Goal: Information Seeking & Learning: Learn about a topic

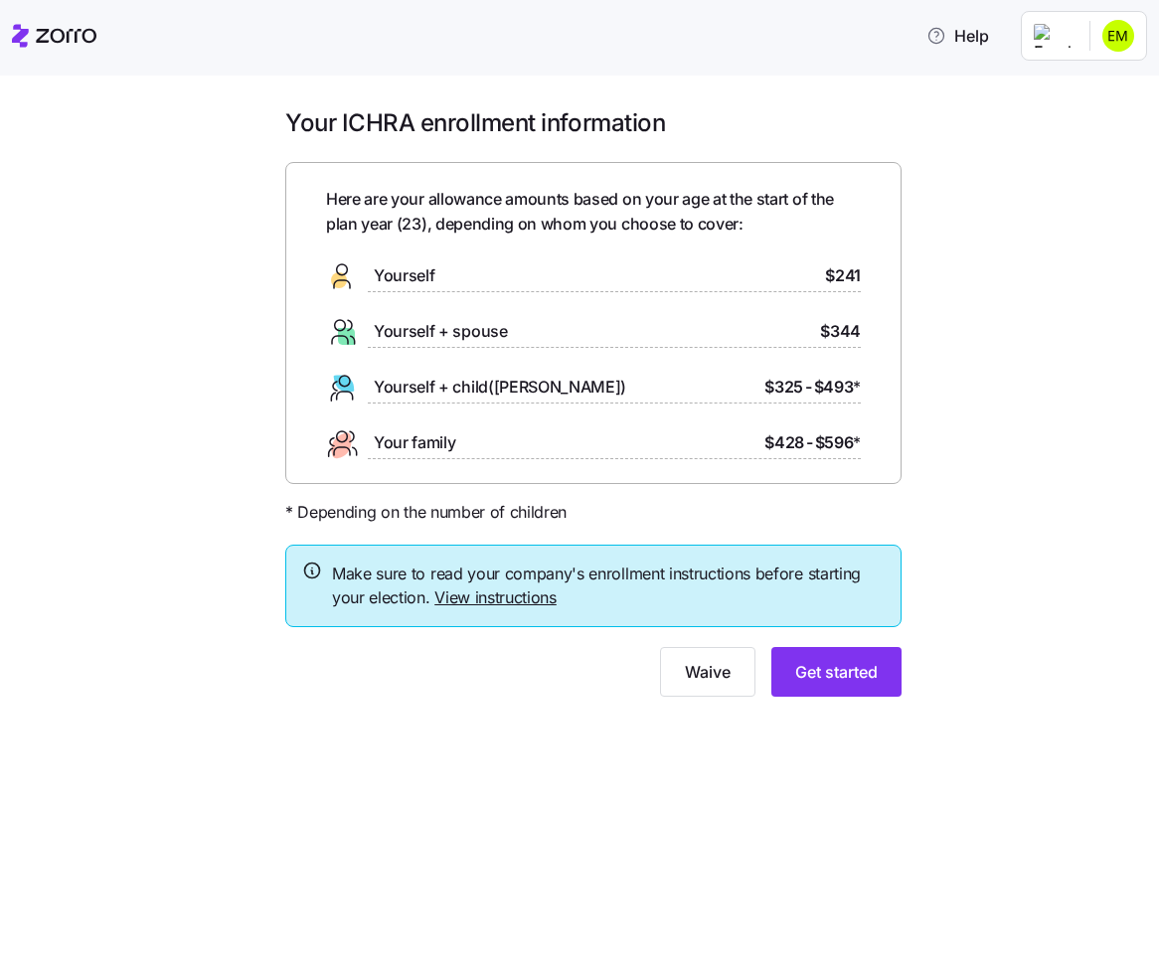
click at [545, 598] on link "View instructions" at bounding box center [495, 597] width 122 height 20
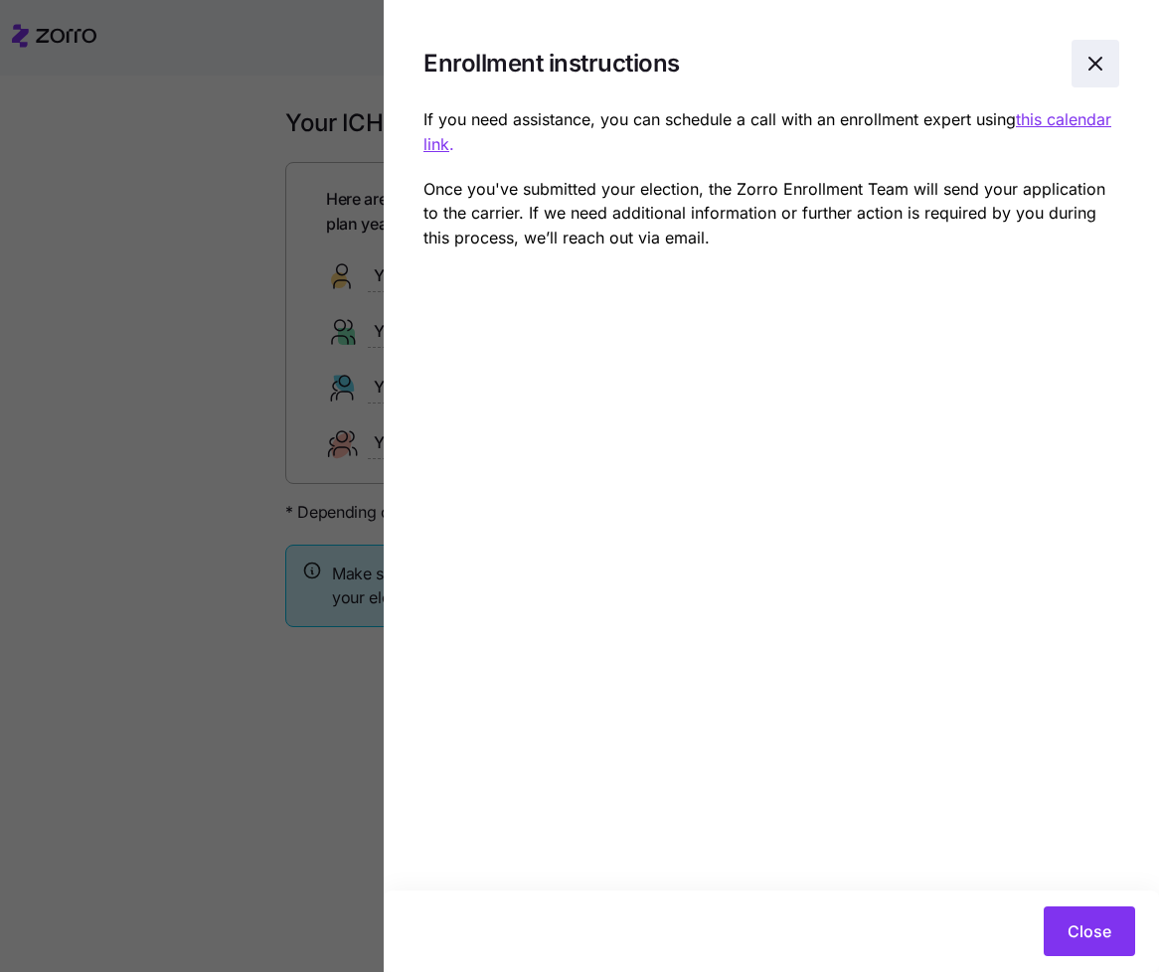
click at [1095, 59] on icon "button" at bounding box center [1095, 64] width 24 height 24
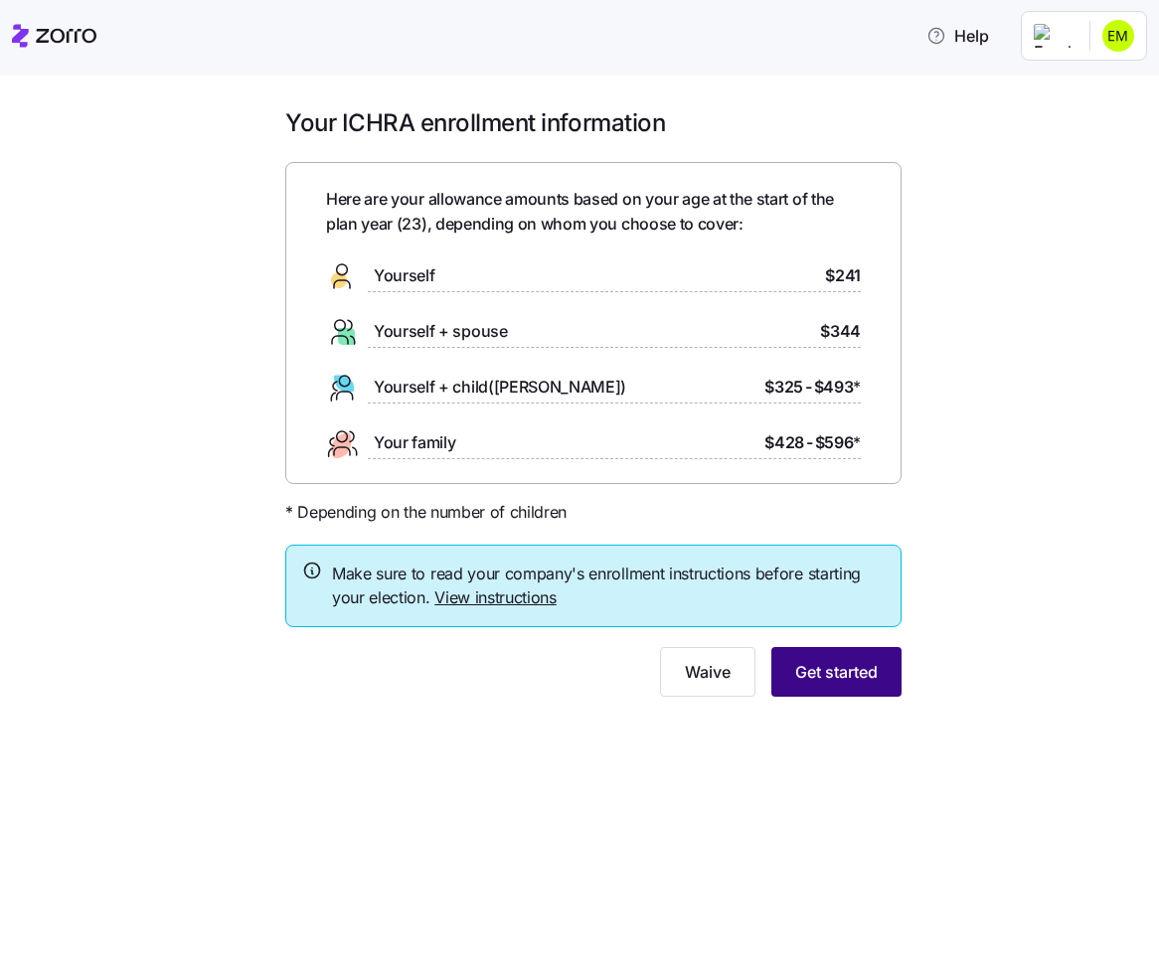
click at [843, 672] on span "Get started" at bounding box center [836, 672] width 83 height 24
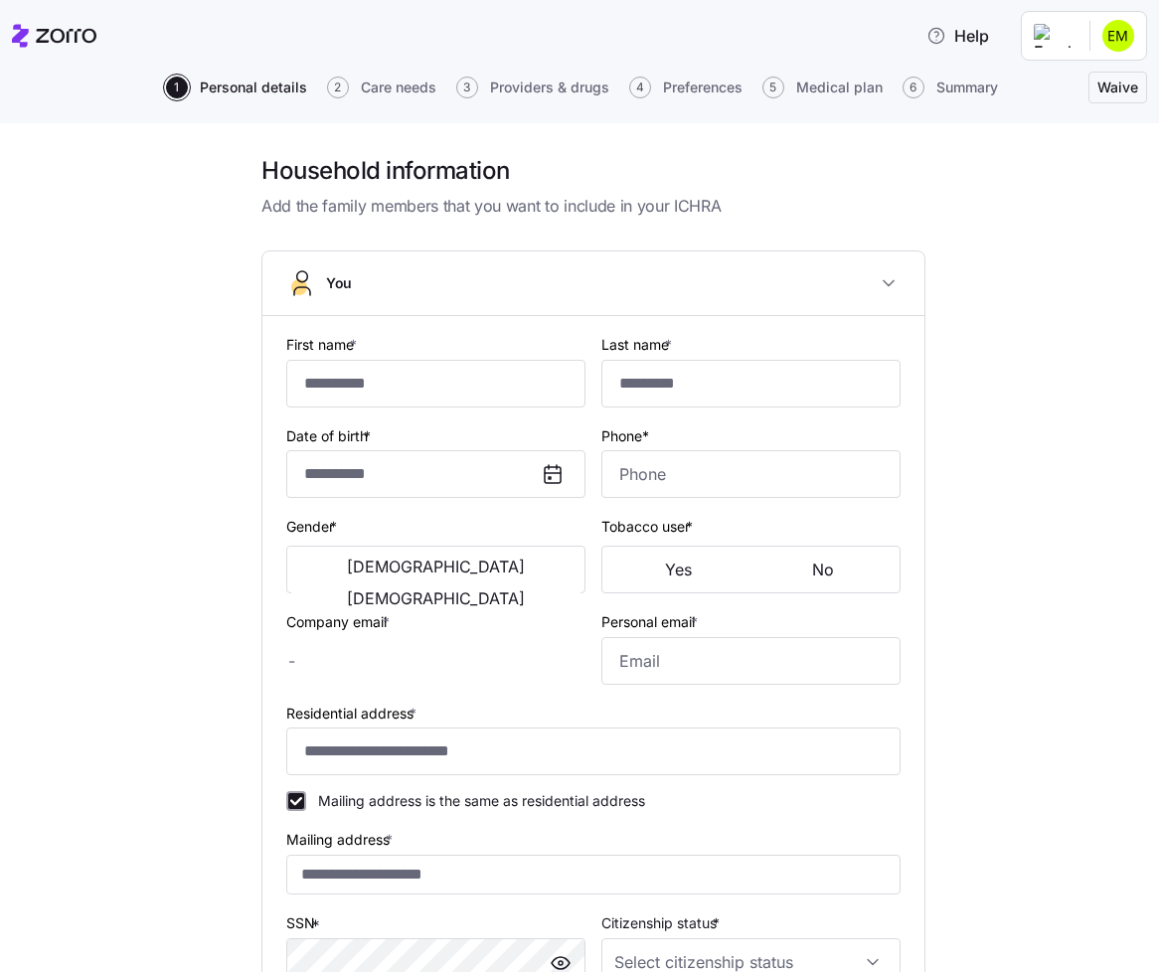
type input "*****"
type input "**********"
type input "[PERSON_NAME][EMAIL_ADDRESS][DOMAIN_NAME]"
type input "[EMAIL_ADDRESS][DOMAIN_NAME]"
type input "**********"
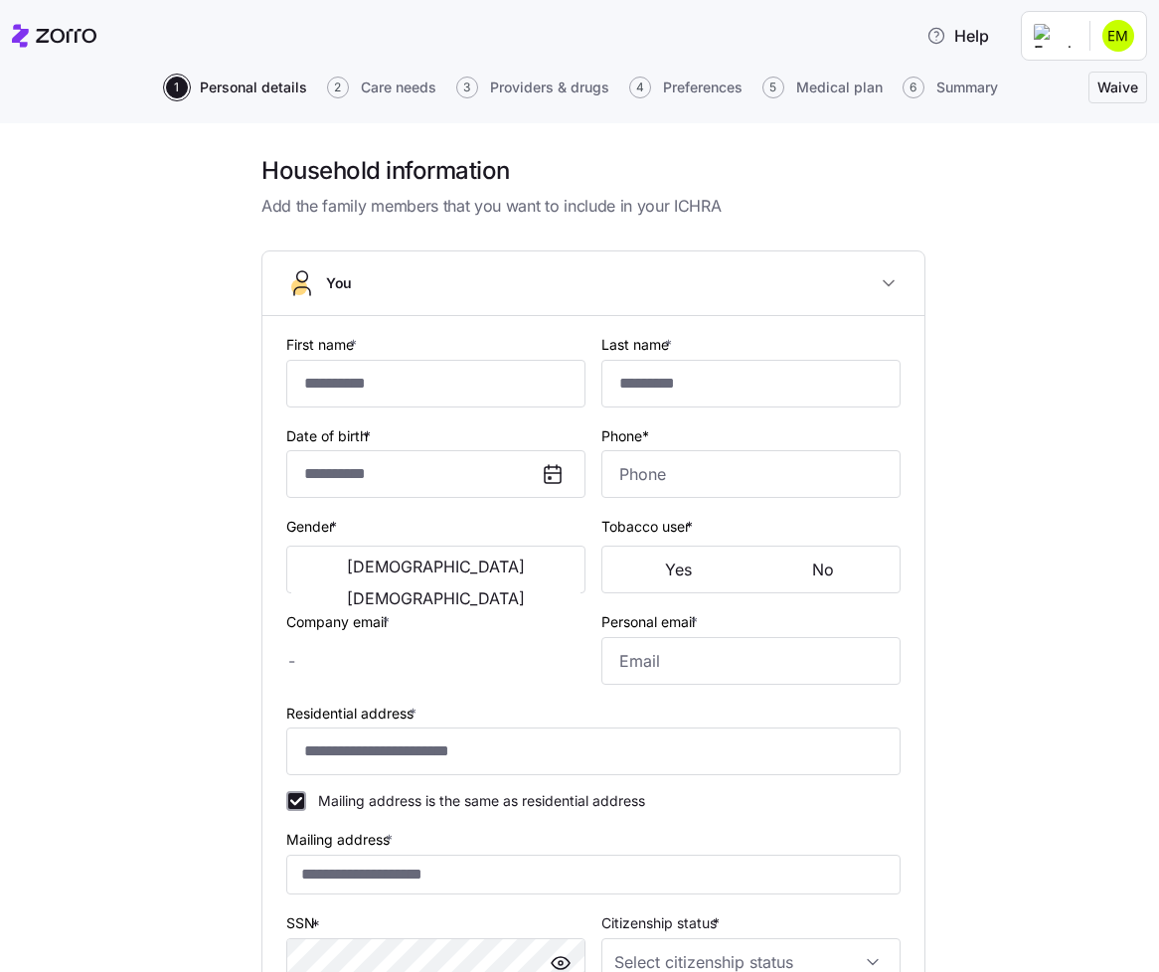
checkbox input "true"
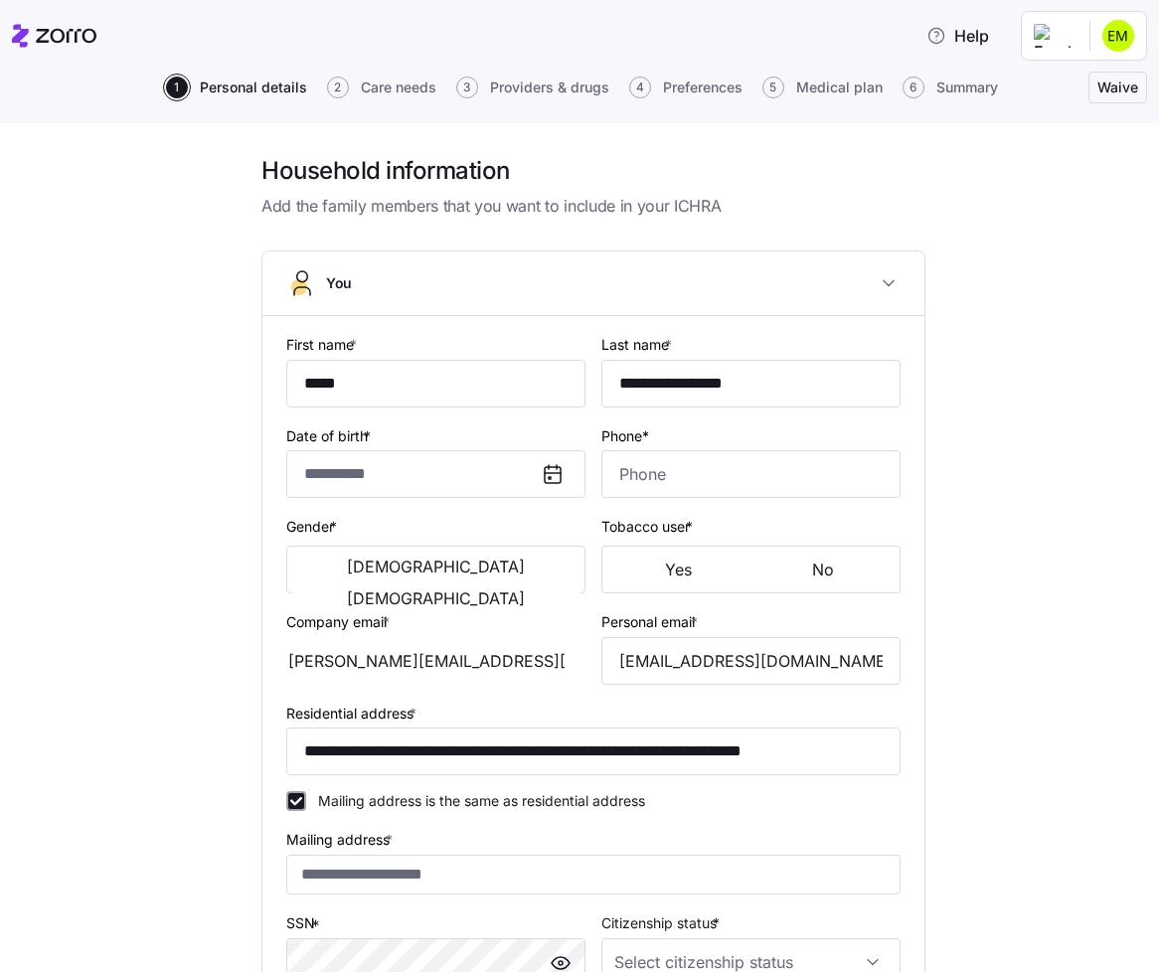
type input "**********"
type input "[PHONE_NUMBER]"
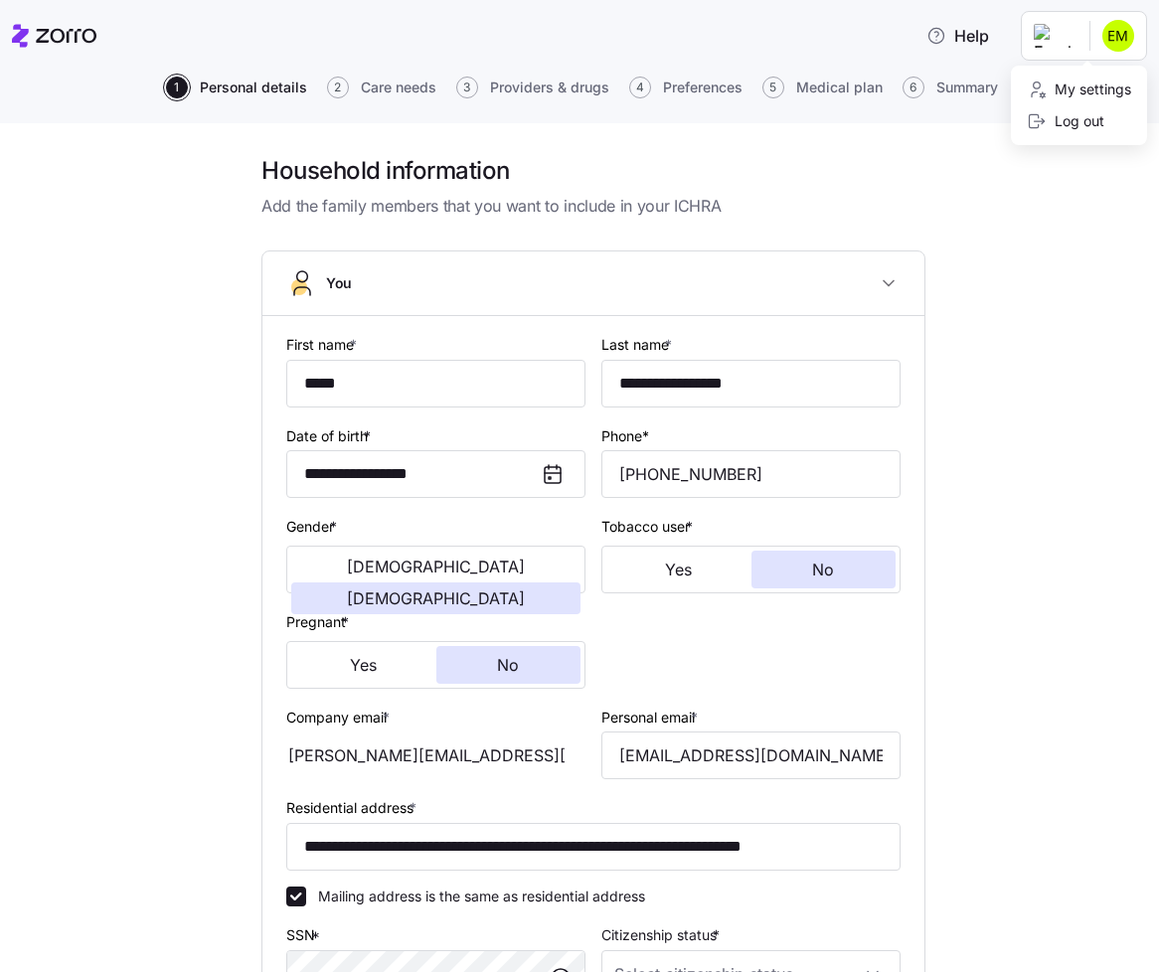
click at [1111, 29] on html "**********" at bounding box center [579, 480] width 1159 height 960
click at [1081, 30] on html "**********" at bounding box center [579, 480] width 1159 height 960
click at [1071, 30] on html "**********" at bounding box center [579, 480] width 1159 height 960
click at [1075, 265] on html "**********" at bounding box center [579, 480] width 1159 height 960
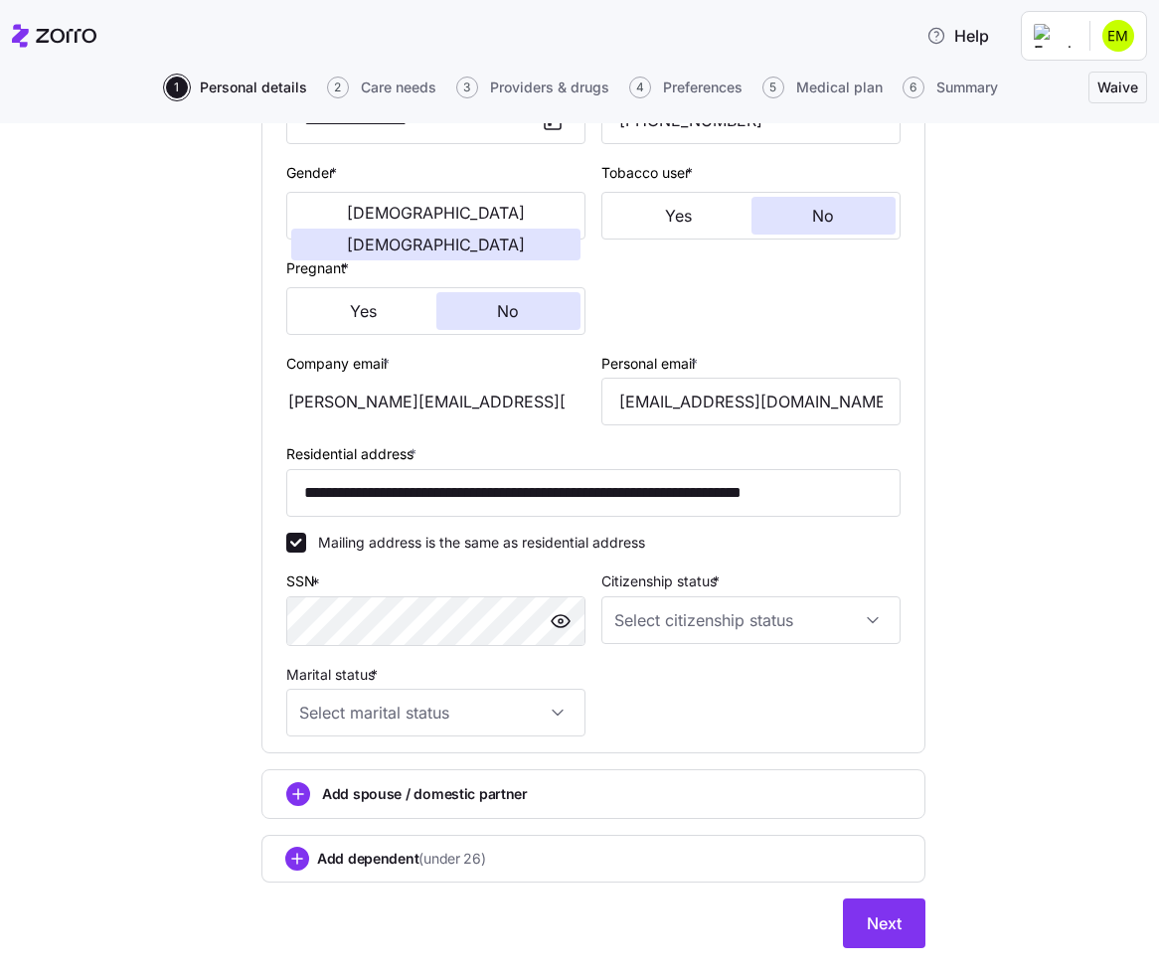
scroll to position [356, 0]
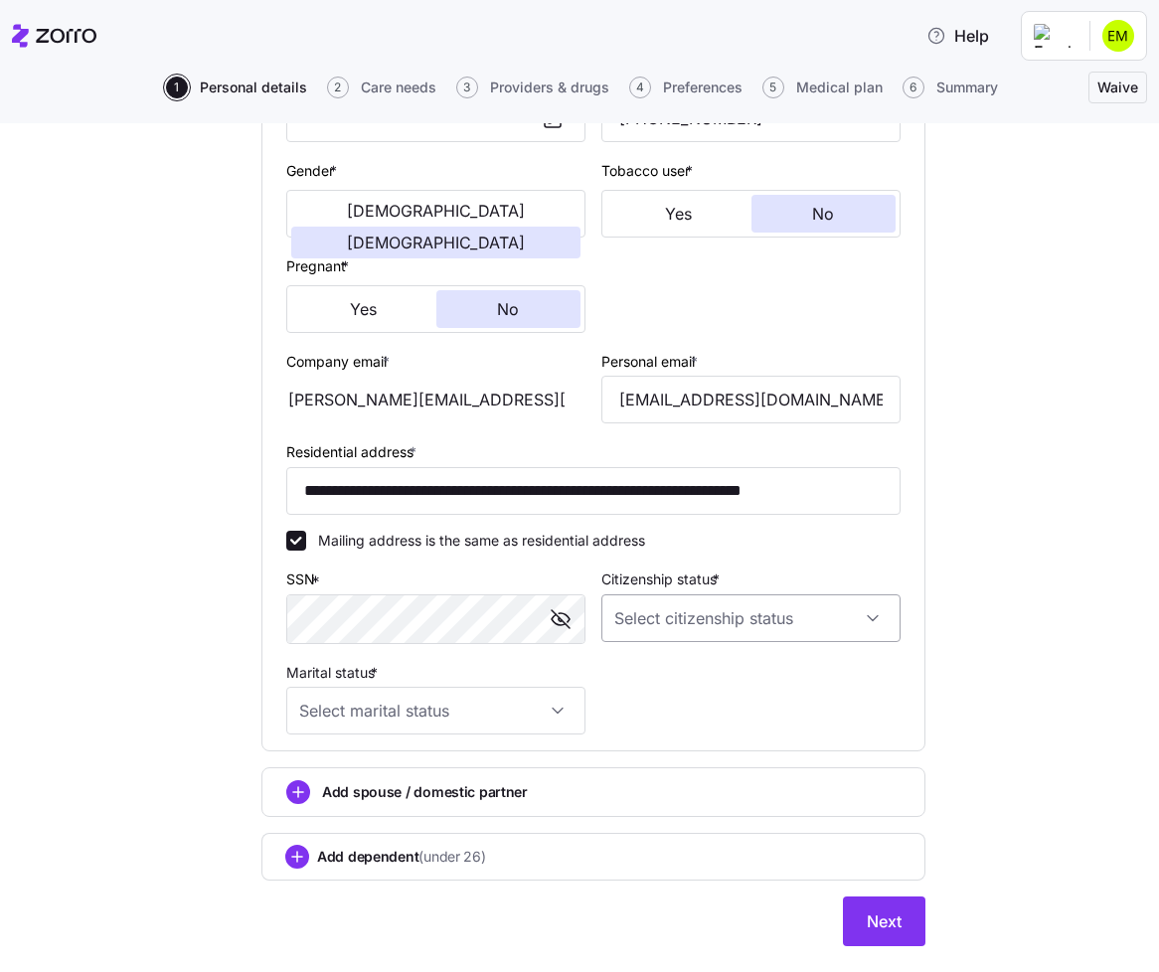
click at [725, 628] on input "Citizenship status *" at bounding box center [750, 618] width 299 height 48
click at [711, 679] on div "[DEMOGRAPHIC_DATA] citizen" at bounding box center [750, 682] width 283 height 42
type input "[DEMOGRAPHIC_DATA] citizen"
click at [508, 714] on input "Marital status *" at bounding box center [435, 711] width 299 height 48
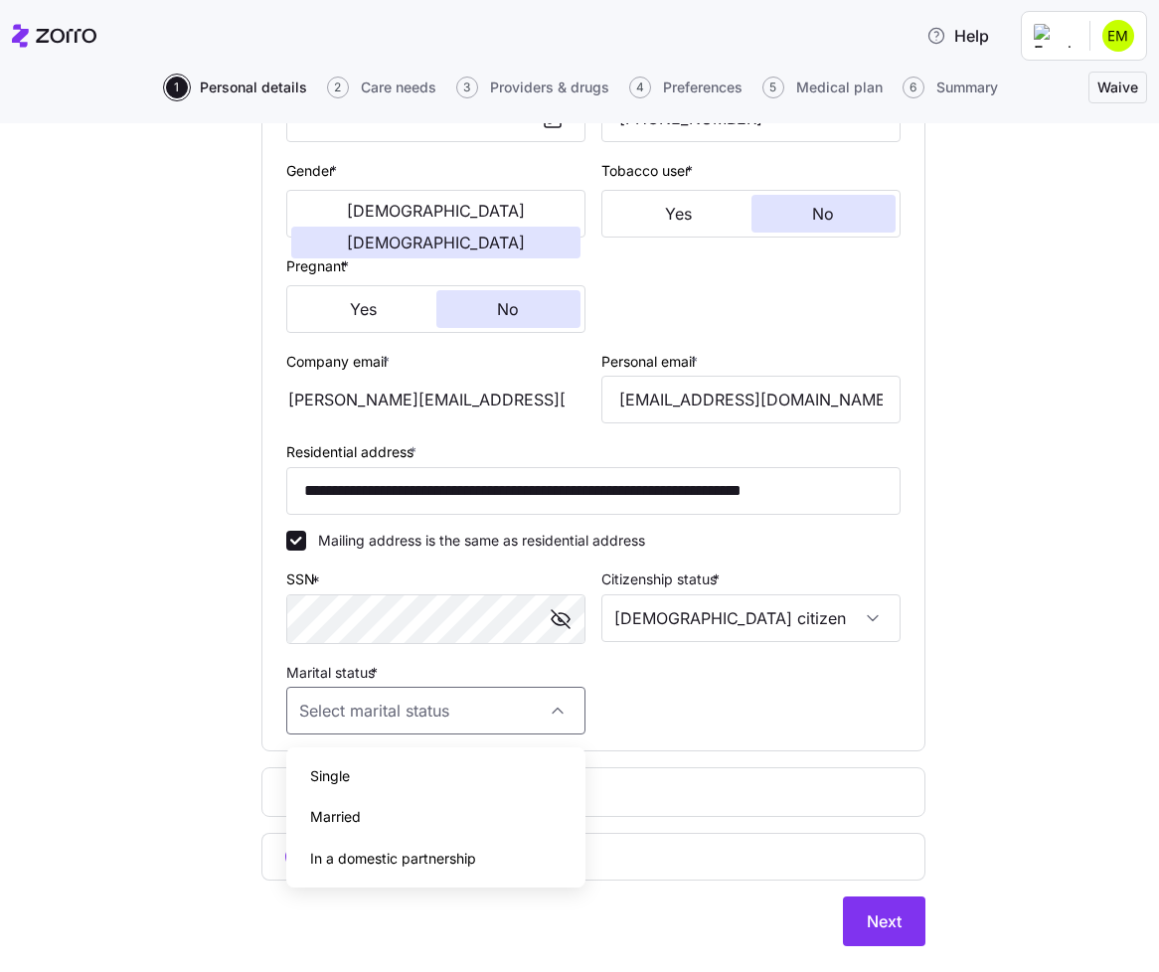
click at [485, 789] on div "Single" at bounding box center [435, 776] width 283 height 42
type input "Single"
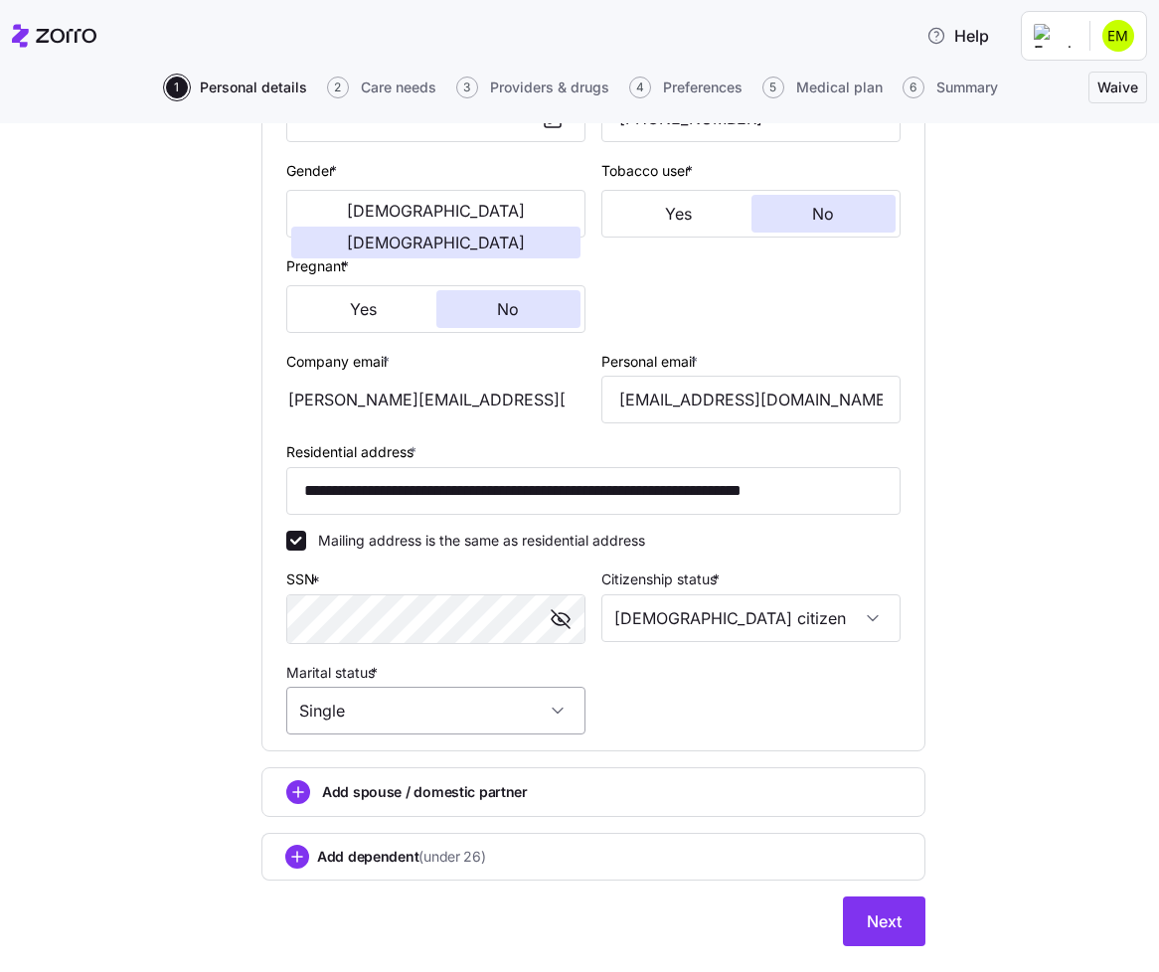
click at [411, 715] on input "Single" at bounding box center [435, 711] width 299 height 48
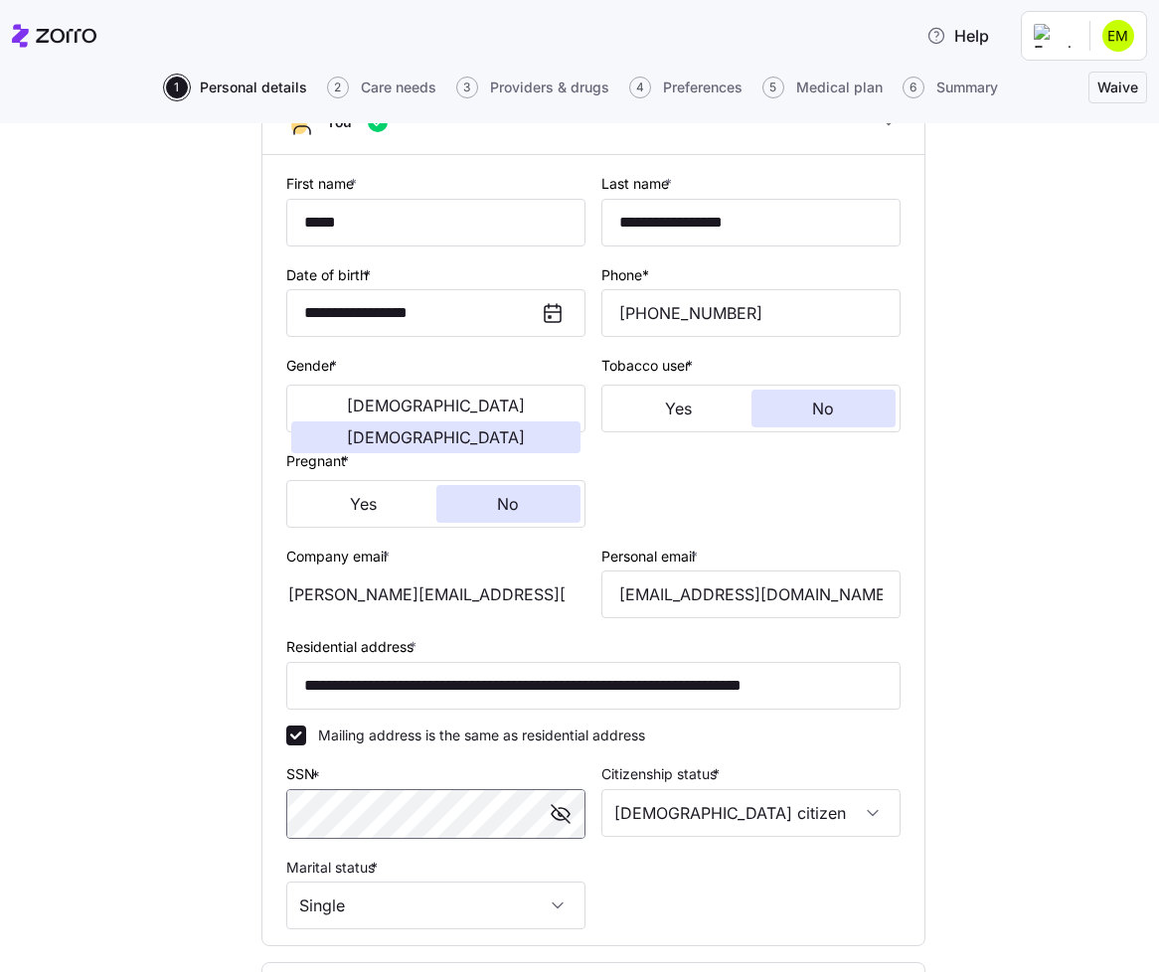
scroll to position [406, 0]
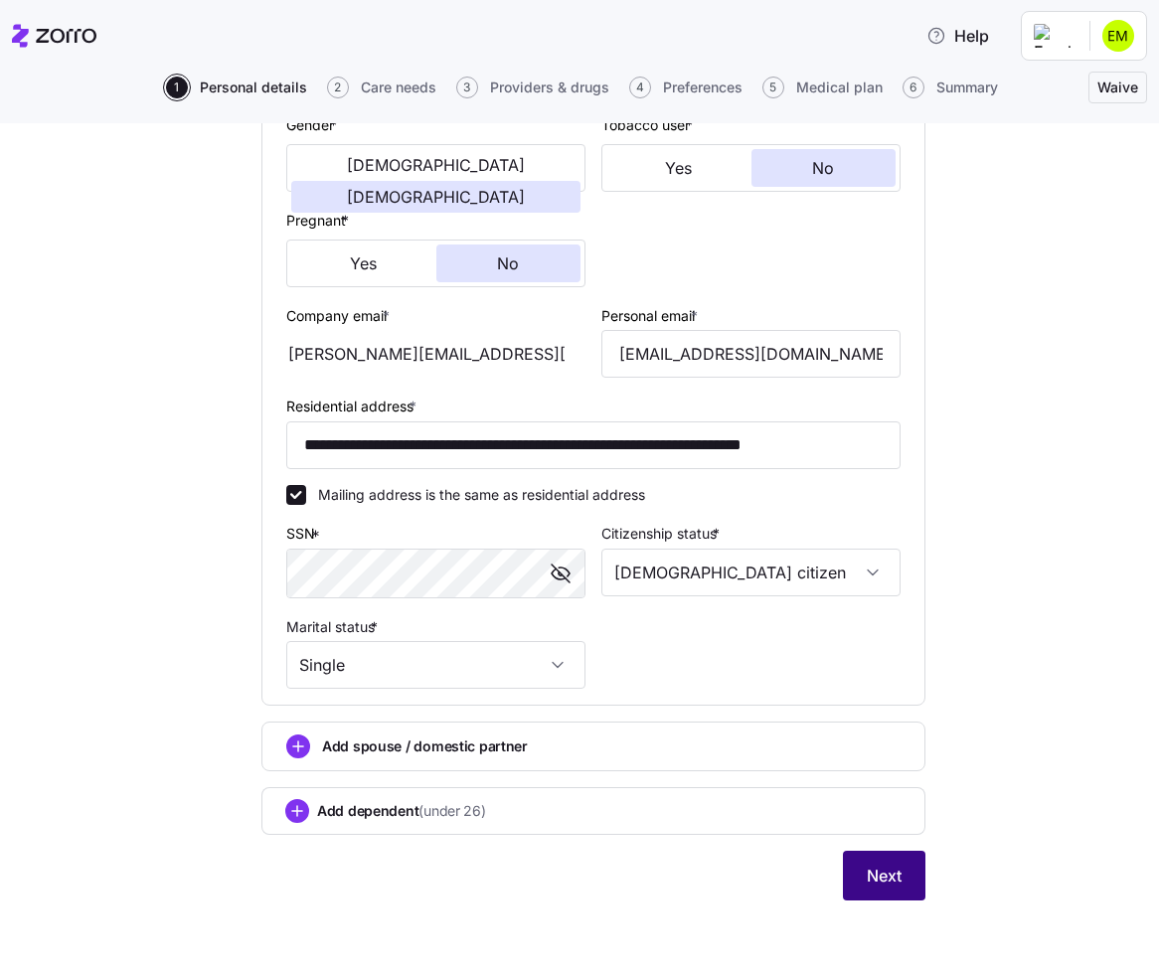
click at [879, 880] on span "Next" at bounding box center [884, 876] width 35 height 24
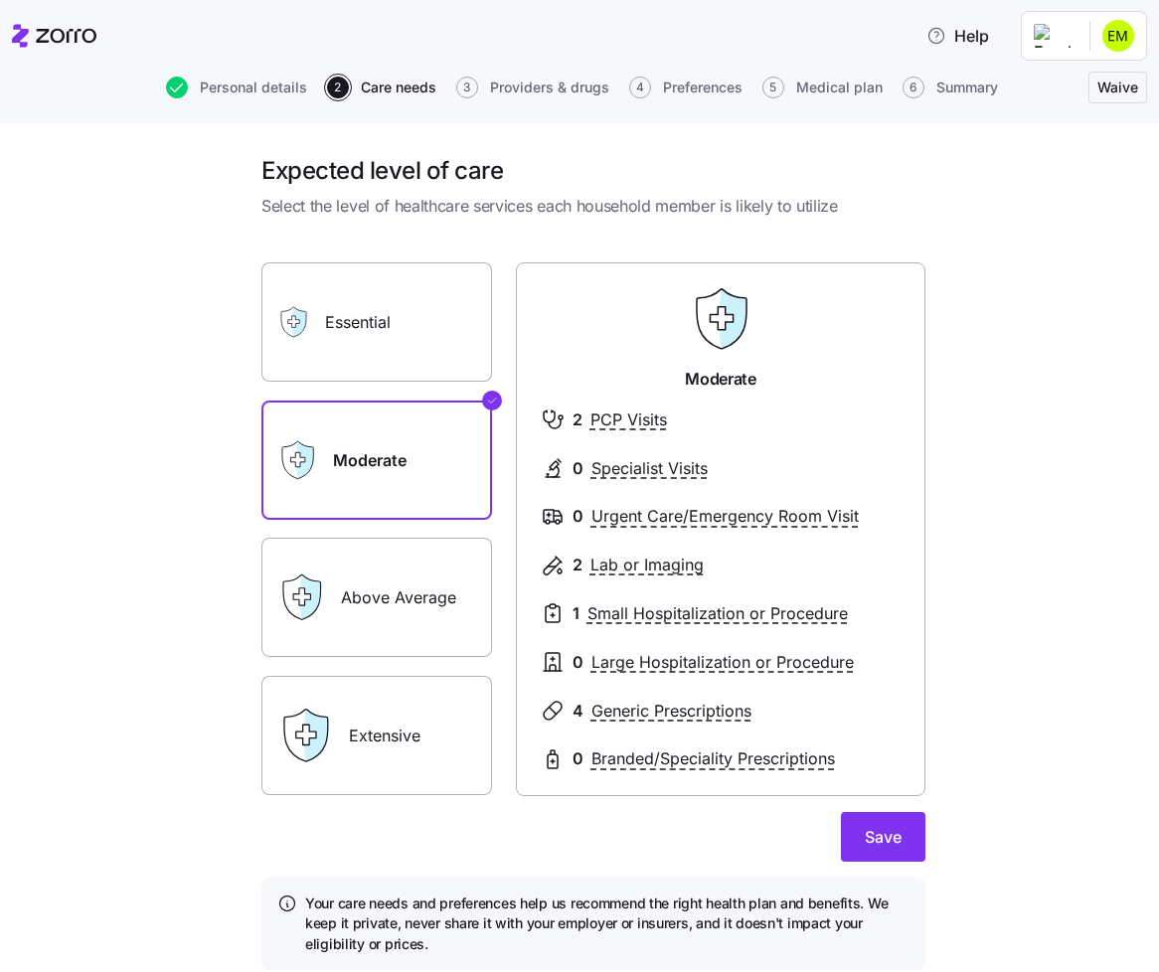
click at [372, 615] on label "Above Average" at bounding box center [376, 597] width 231 height 119
click at [0, 0] on input "Above Average" at bounding box center [0, 0] width 0 height 0
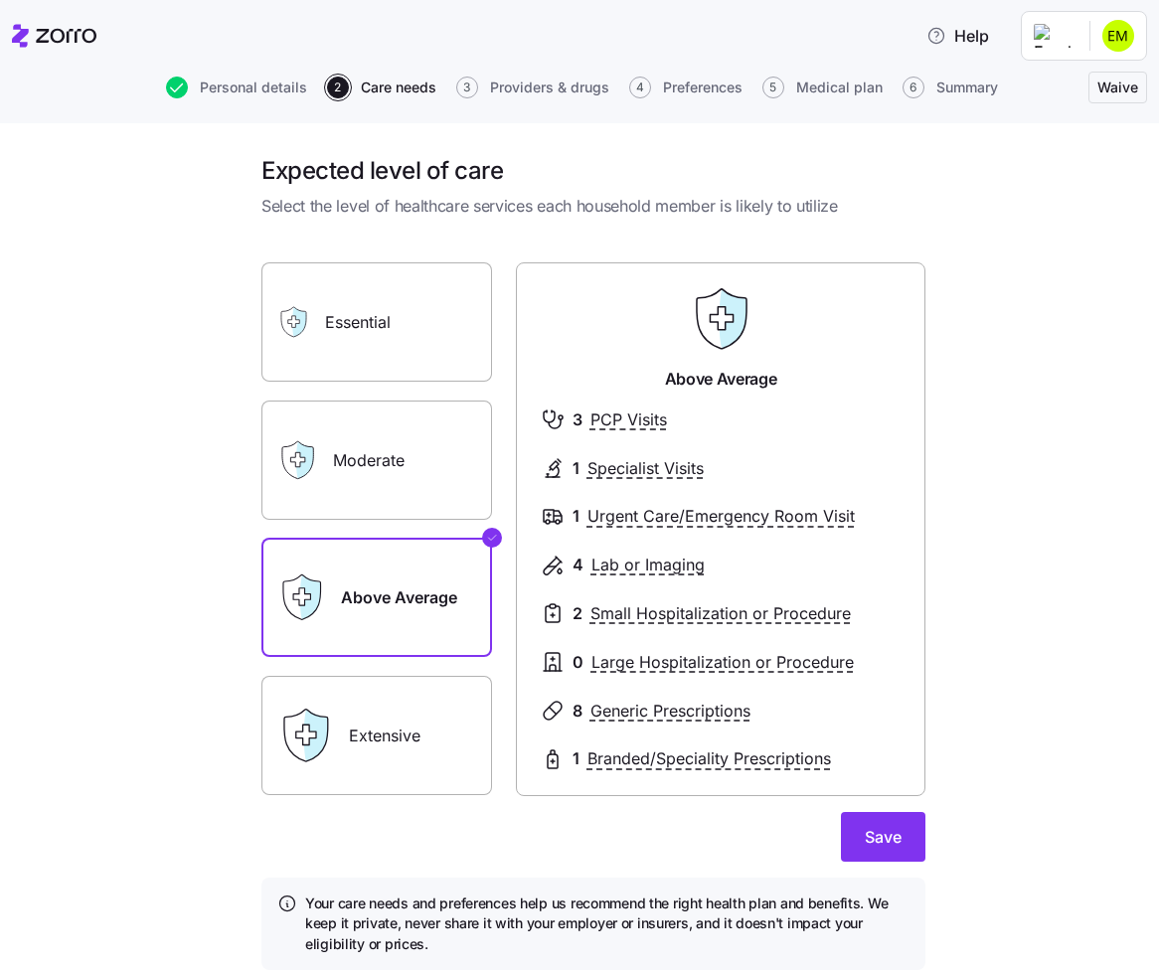
click at [394, 473] on label "Moderate" at bounding box center [376, 460] width 231 height 119
click at [0, 0] on input "Moderate" at bounding box center [0, 0] width 0 height 0
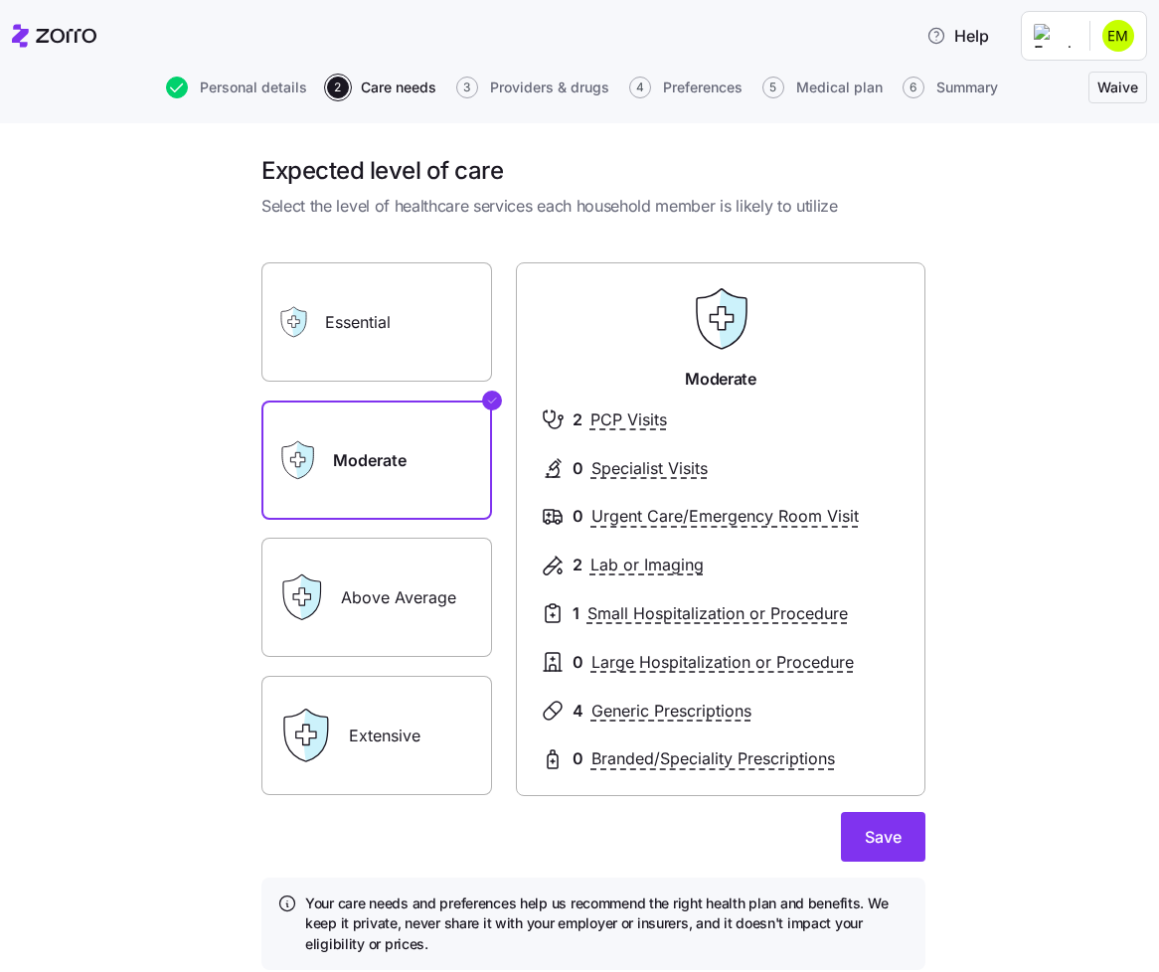
click at [415, 355] on label "Essential" at bounding box center [376, 321] width 231 height 119
click at [0, 0] on input "Essential" at bounding box center [0, 0] width 0 height 0
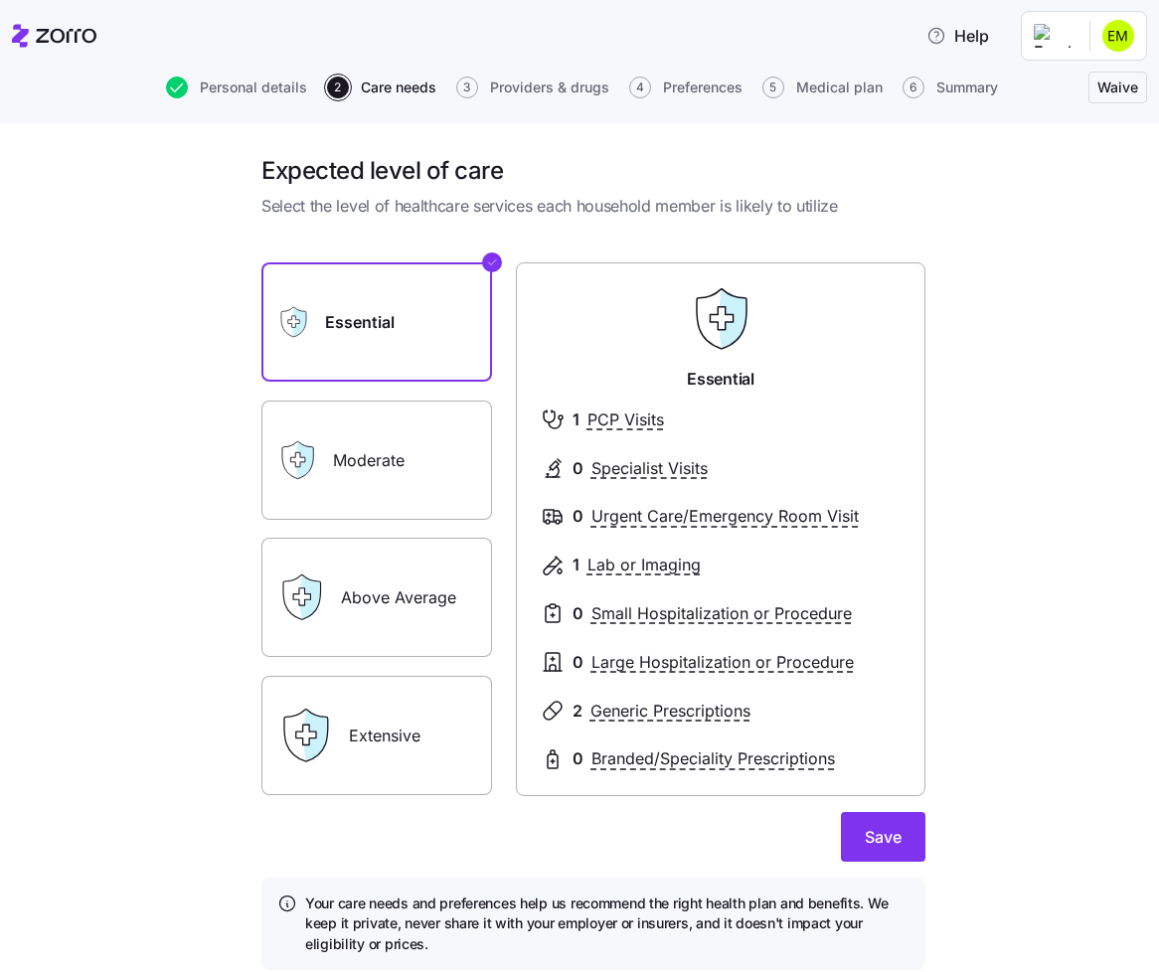
click at [428, 418] on label "Moderate" at bounding box center [376, 460] width 231 height 119
click at [0, 0] on input "Moderate" at bounding box center [0, 0] width 0 height 0
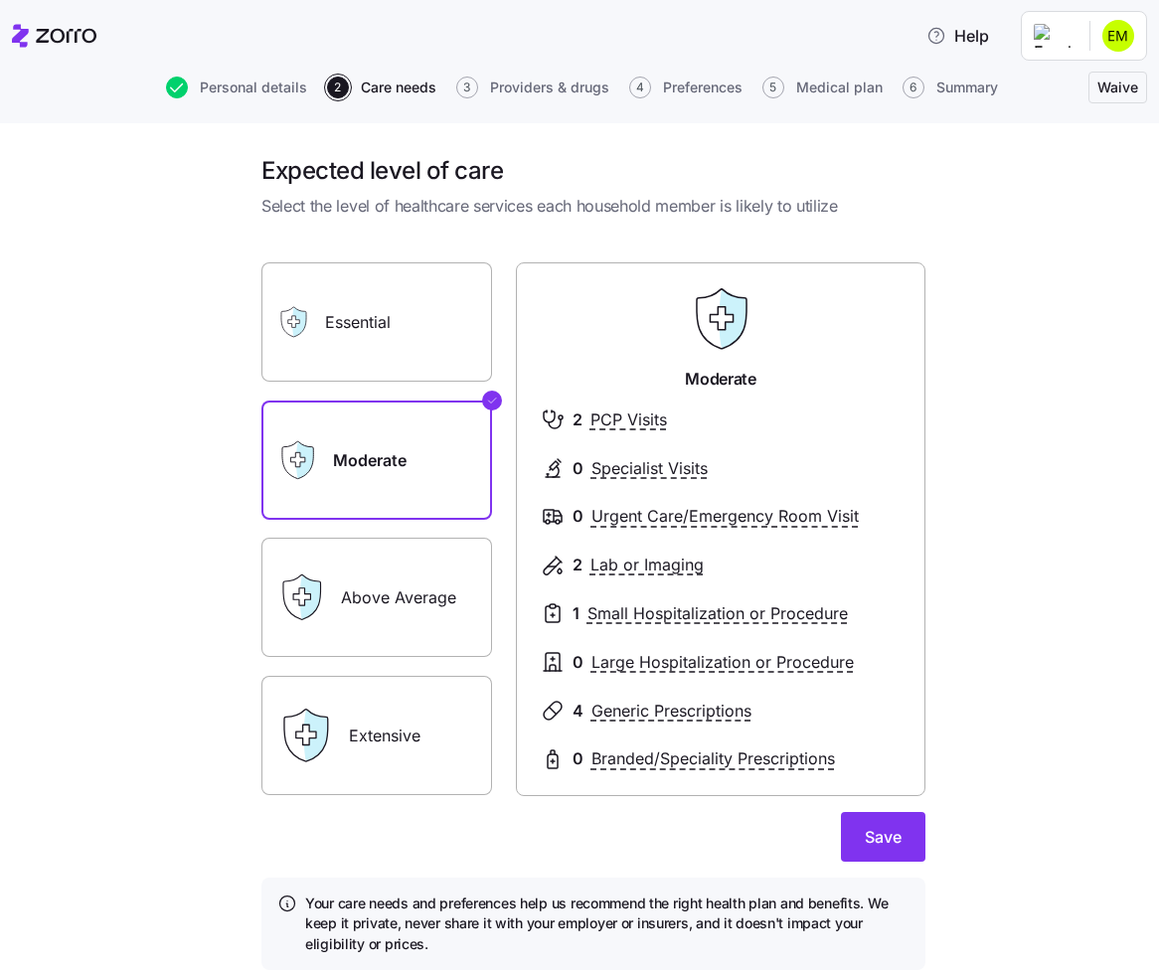
click at [424, 355] on label "Essential" at bounding box center [376, 321] width 231 height 119
click at [0, 0] on input "Essential" at bounding box center [0, 0] width 0 height 0
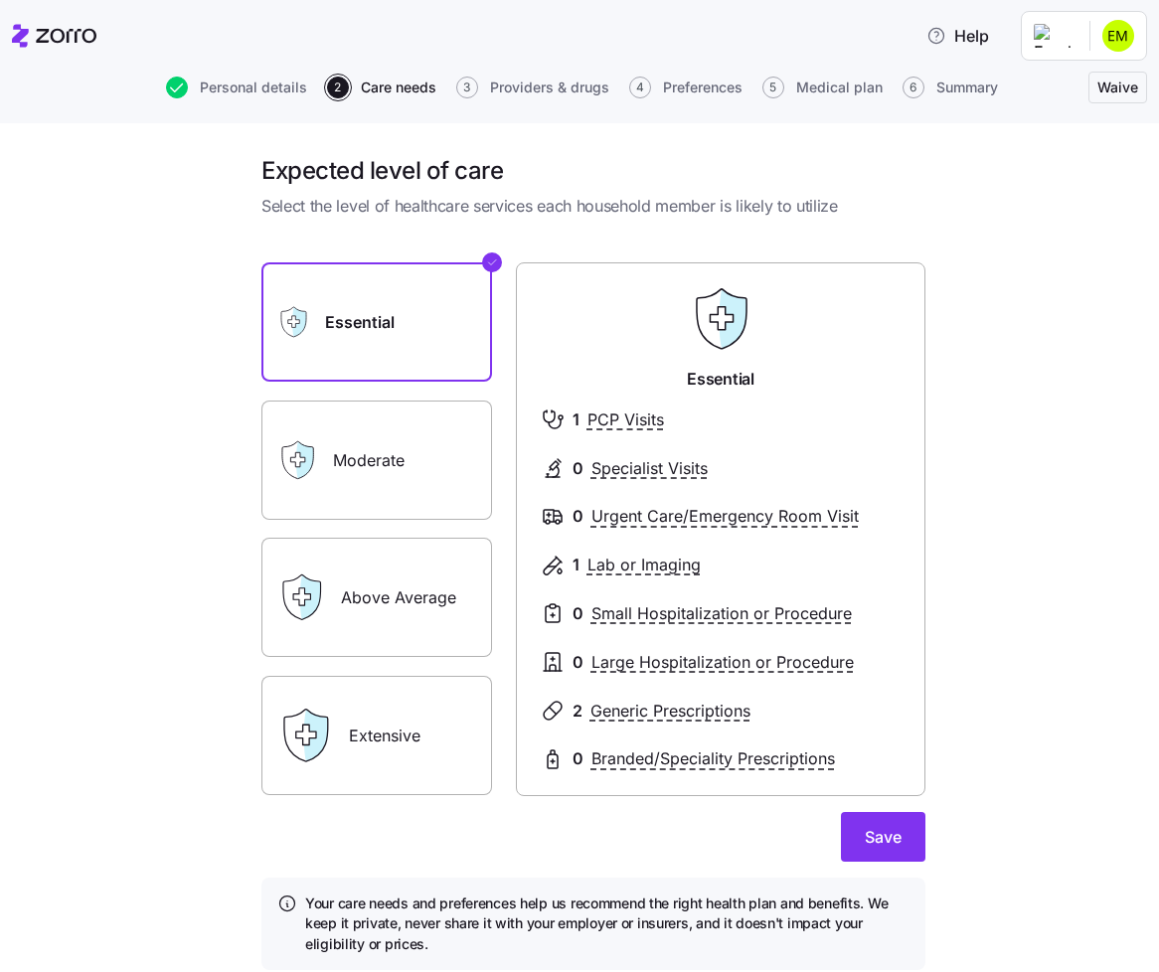
scroll to position [70, 0]
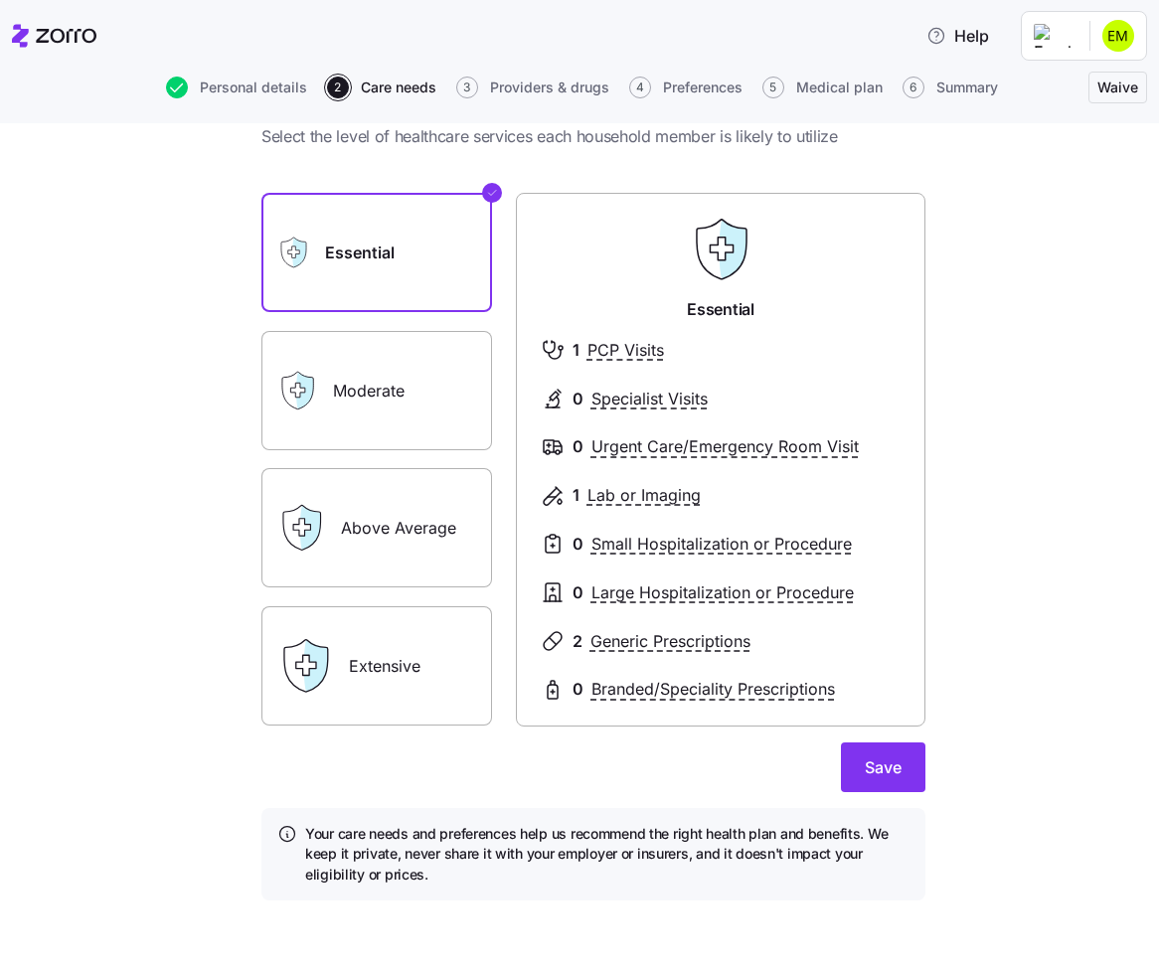
click at [409, 372] on label "Moderate" at bounding box center [376, 390] width 231 height 119
click at [0, 0] on input "Moderate" at bounding box center [0, 0] width 0 height 0
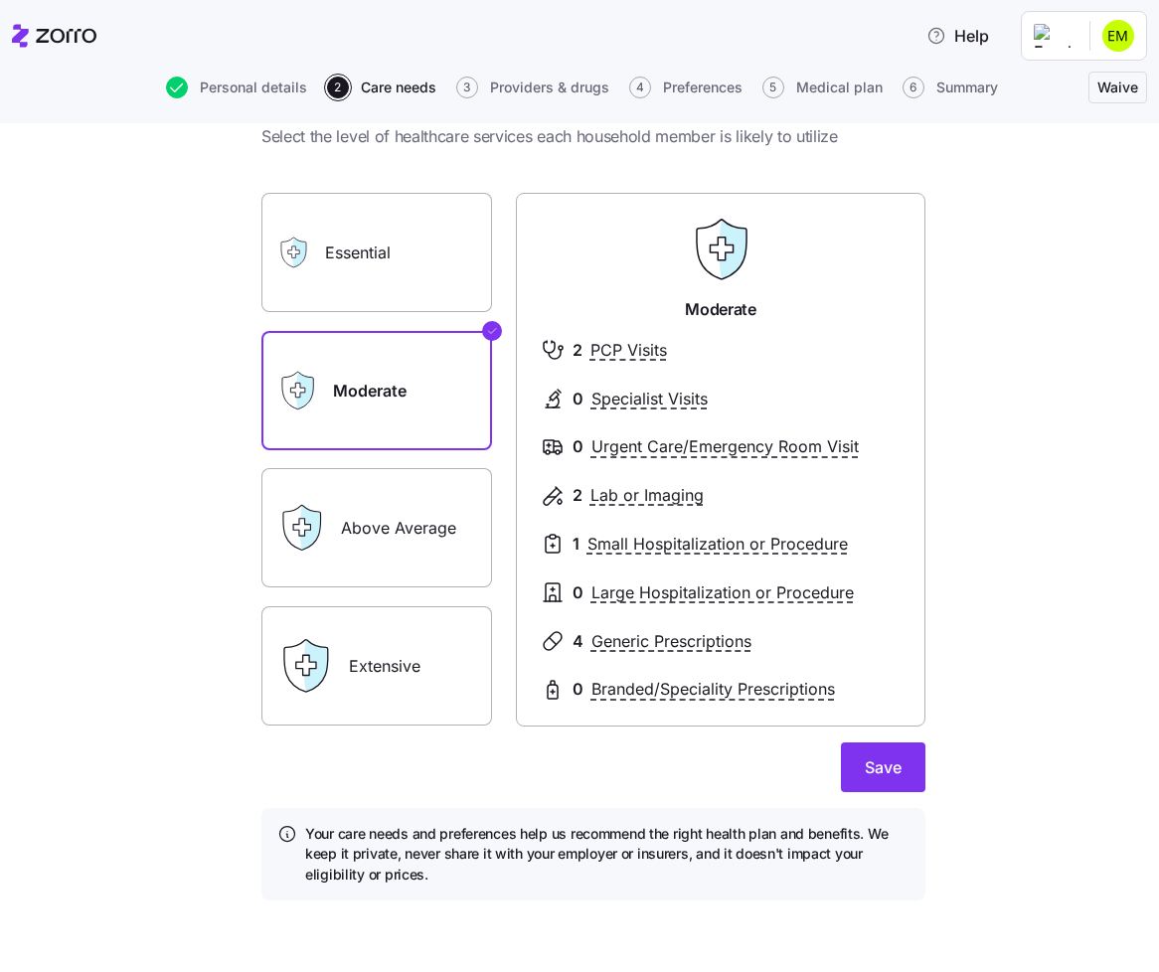
click at [423, 251] on label "Essential" at bounding box center [376, 252] width 231 height 119
click at [0, 0] on input "Essential" at bounding box center [0, 0] width 0 height 0
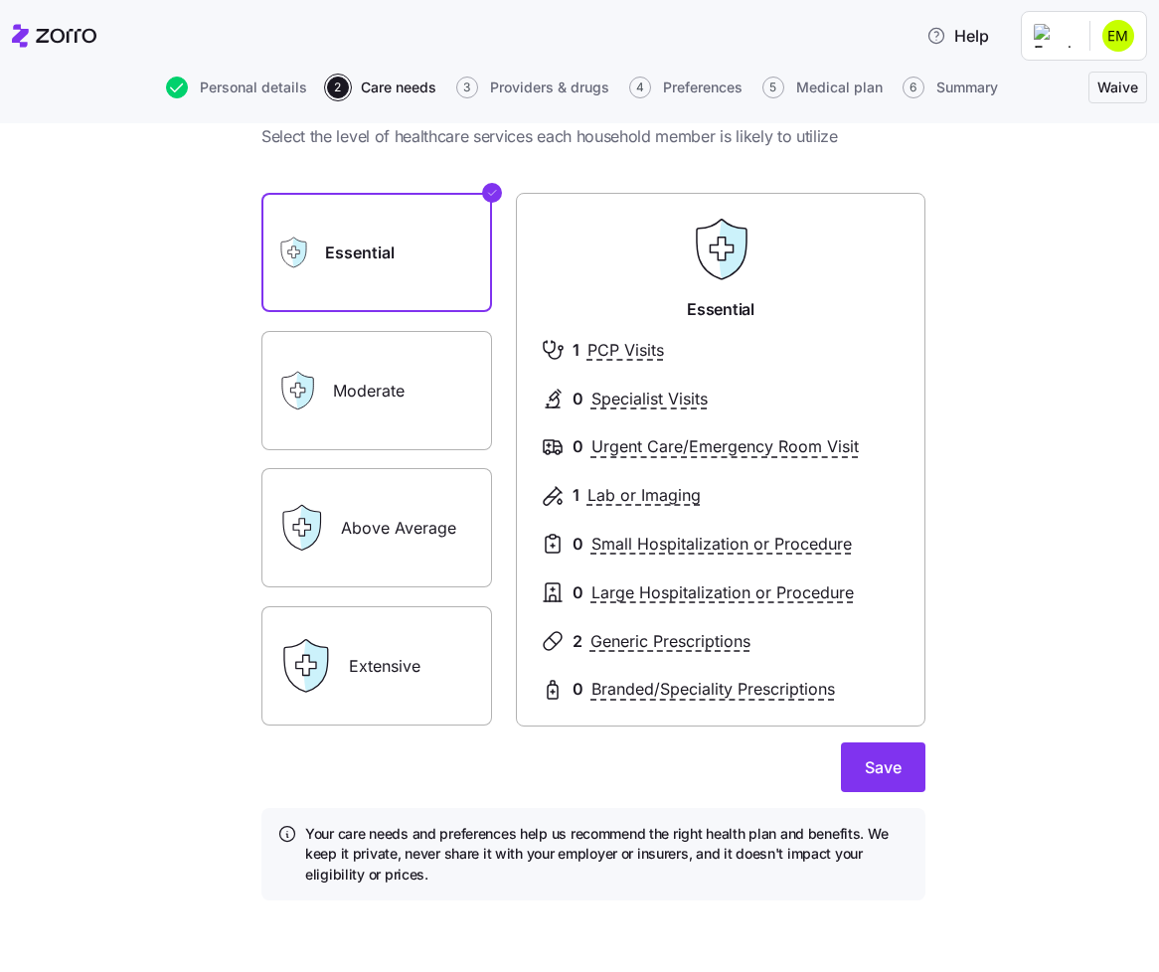
click at [442, 354] on label "Moderate" at bounding box center [376, 390] width 231 height 119
click at [0, 0] on input "Moderate" at bounding box center [0, 0] width 0 height 0
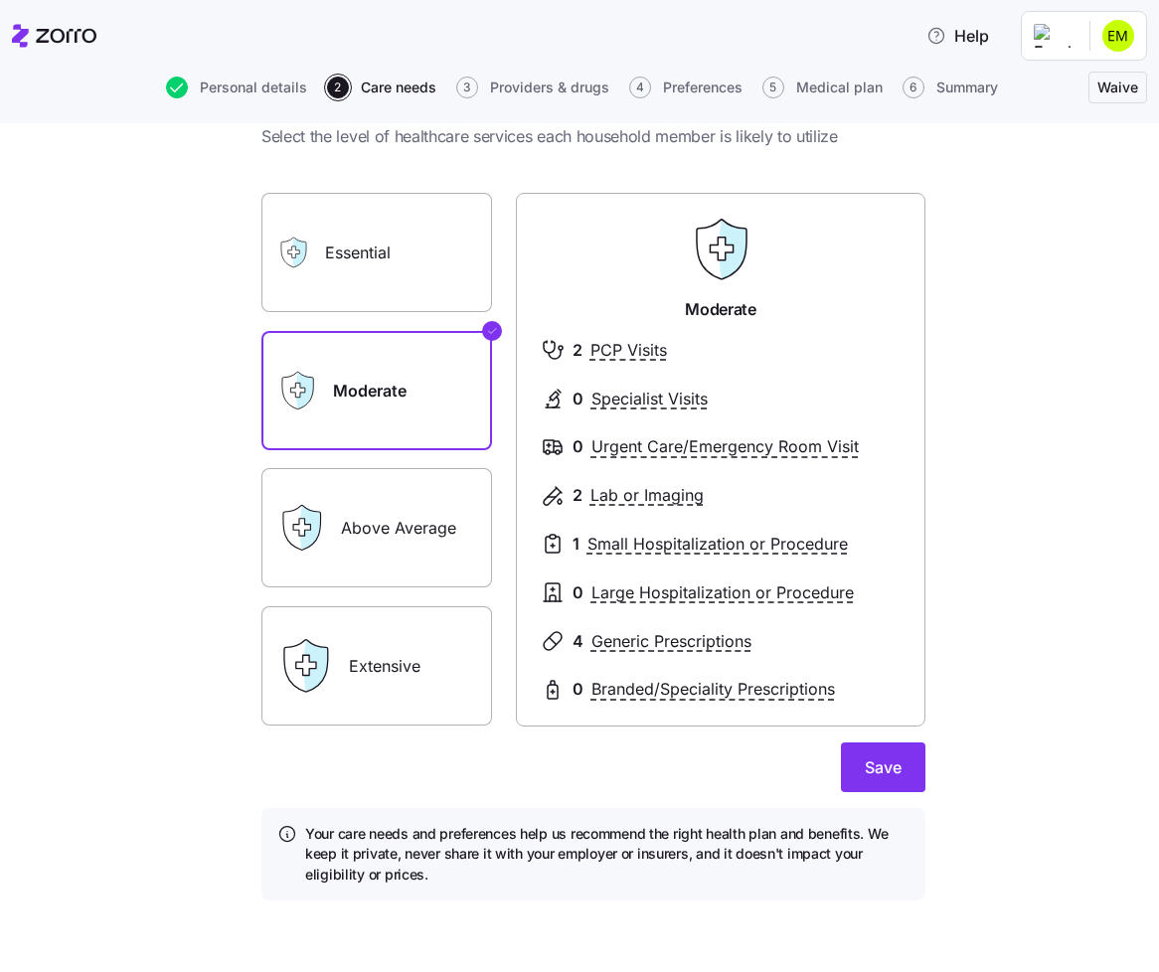
click at [422, 246] on label "Essential" at bounding box center [376, 252] width 231 height 119
click at [0, 0] on input "Essential" at bounding box center [0, 0] width 0 height 0
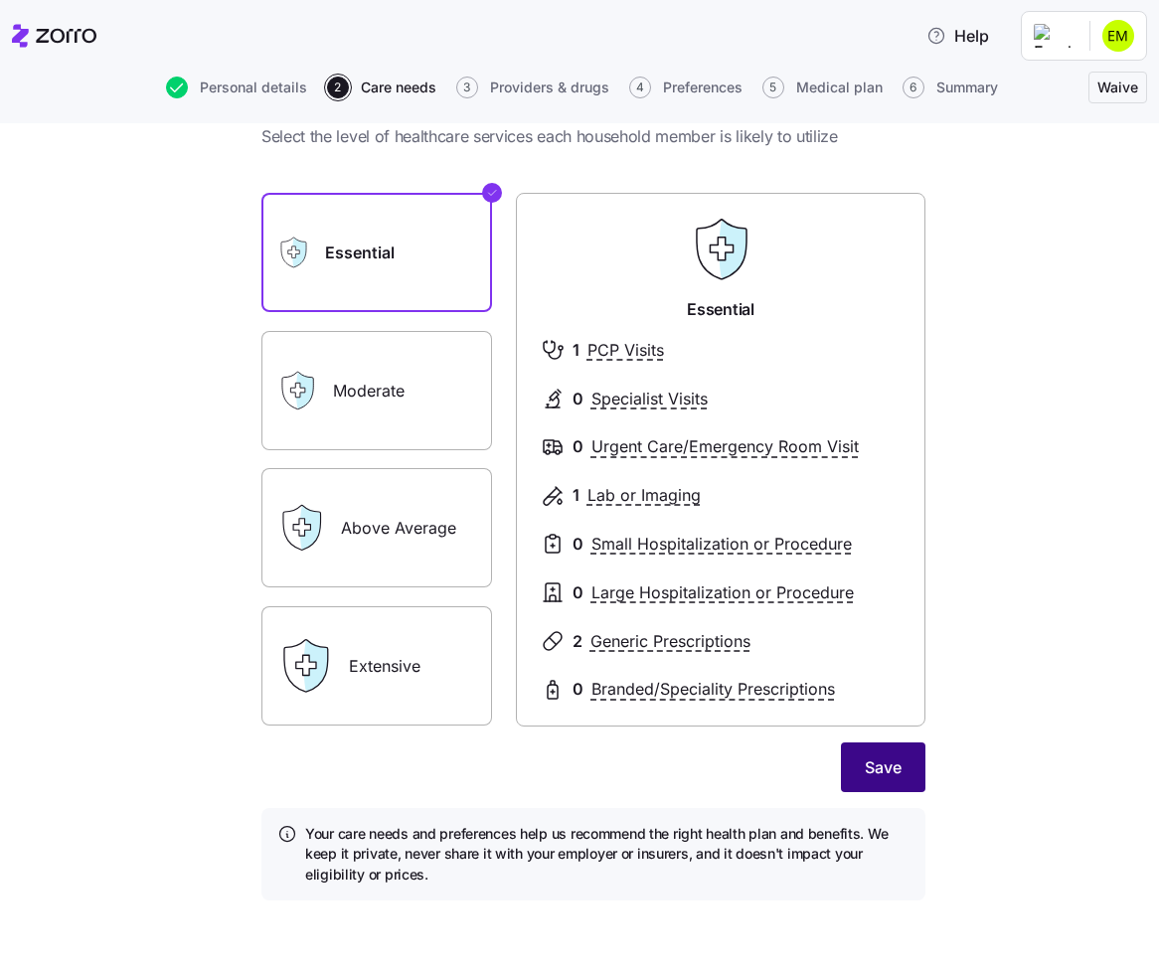
click at [864, 780] on button "Save" at bounding box center [883, 768] width 84 height 50
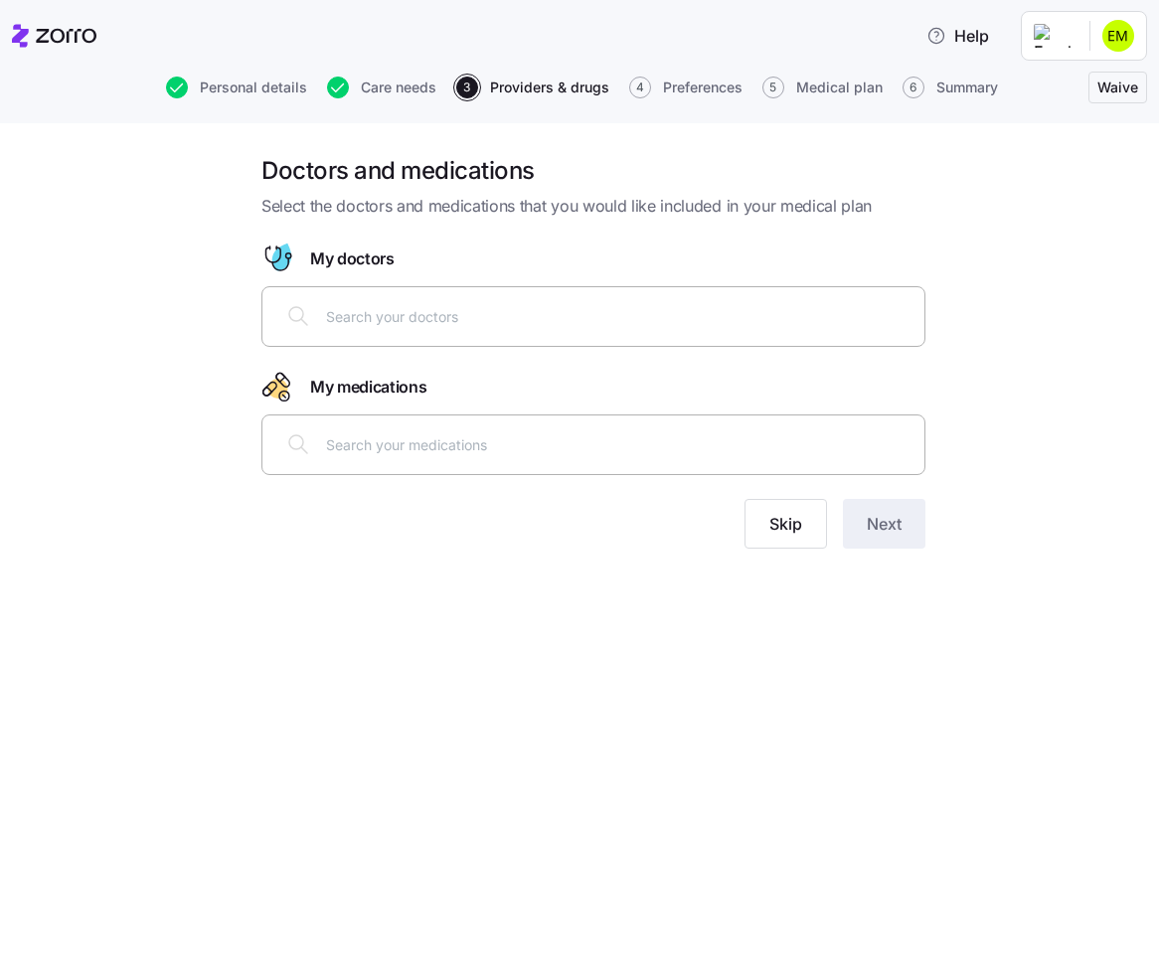
click at [523, 334] on div at bounding box center [593, 316] width 638 height 48
click at [768, 540] on button "Skip" at bounding box center [786, 524] width 83 height 50
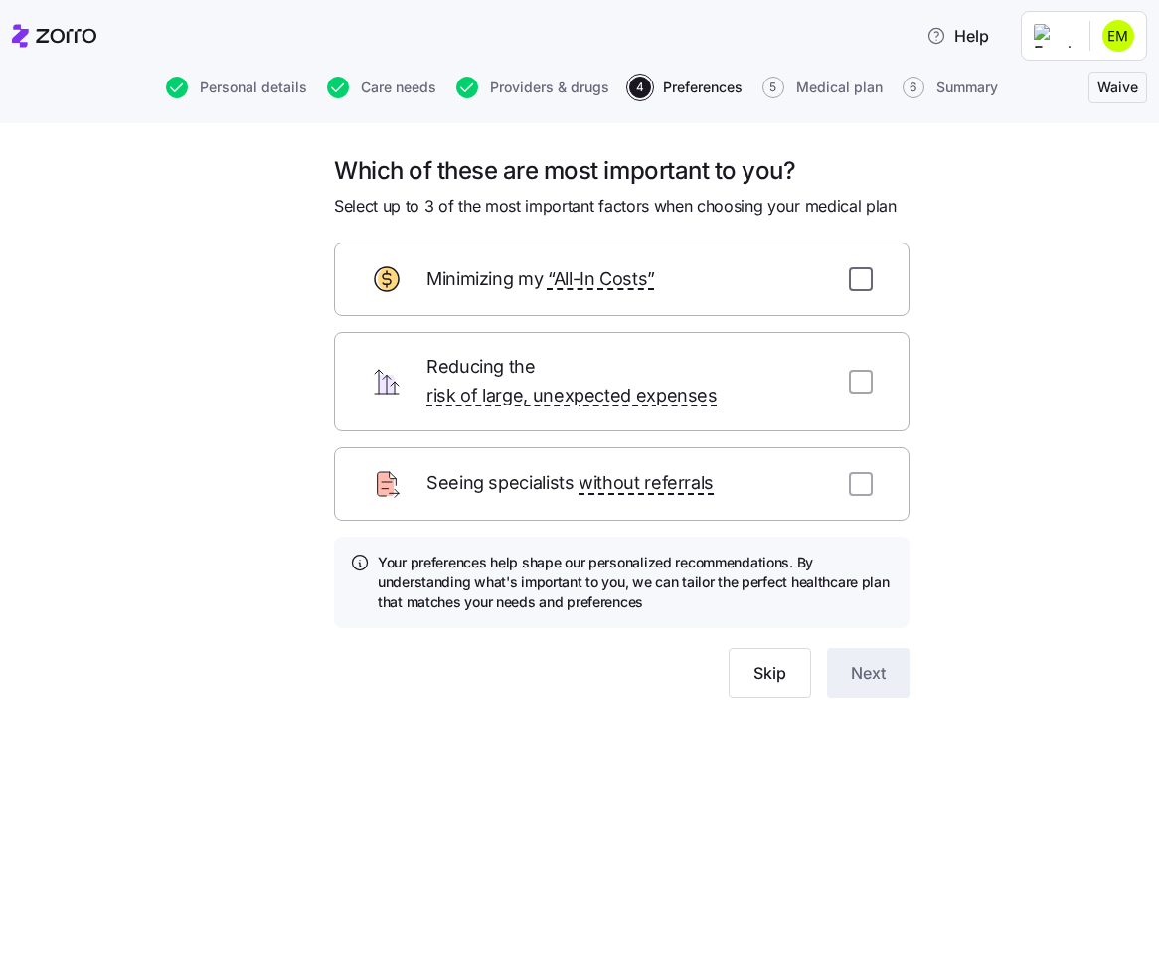
click at [867, 288] on input "checkbox" at bounding box center [861, 279] width 24 height 24
checkbox input "true"
click at [874, 361] on div "Reducing the risk of large, unexpected expenses" at bounding box center [622, 381] width 576 height 99
click at [862, 370] on input "checkbox" at bounding box center [861, 382] width 24 height 24
checkbox input "true"
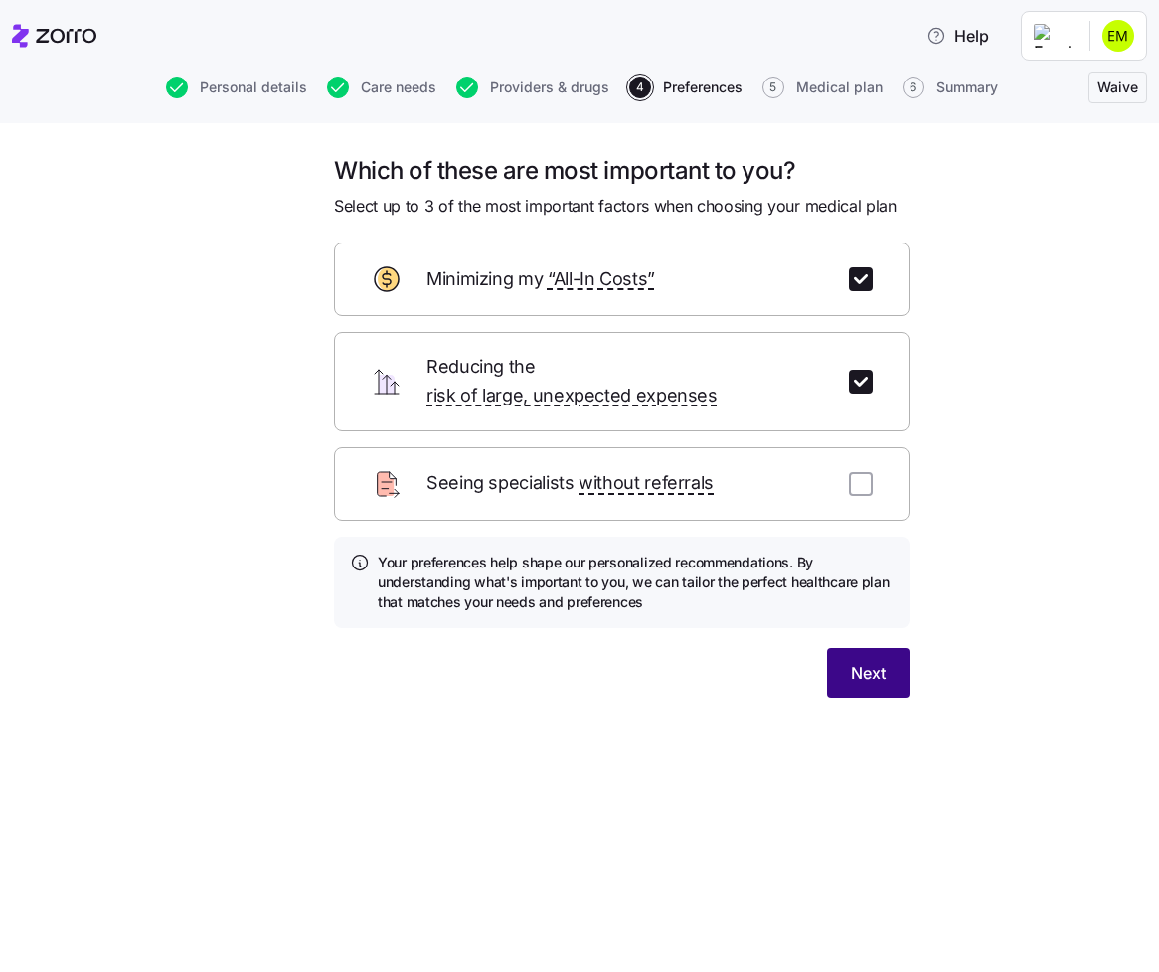
click at [878, 648] on button "Next" at bounding box center [868, 673] width 83 height 50
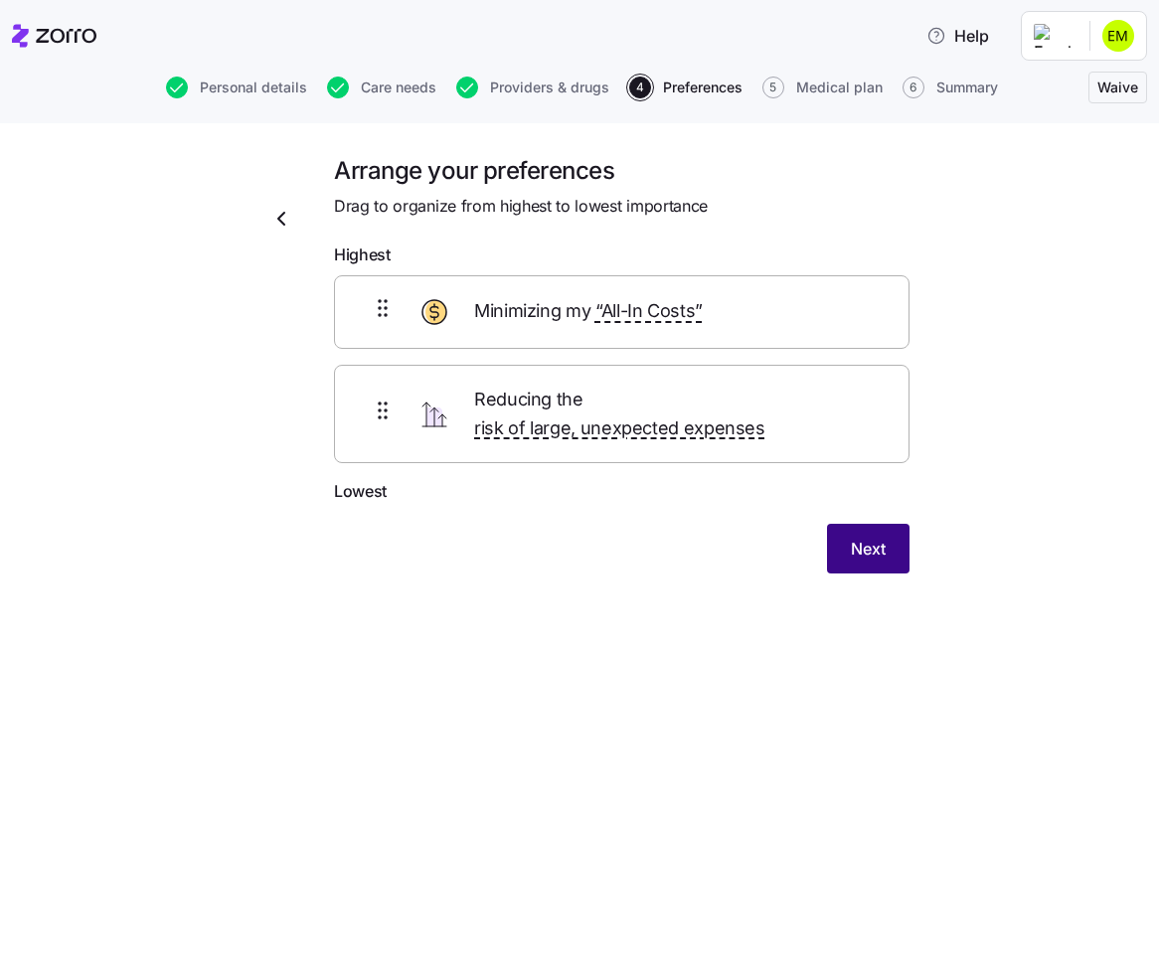
click at [852, 524] on button "Next" at bounding box center [868, 549] width 83 height 50
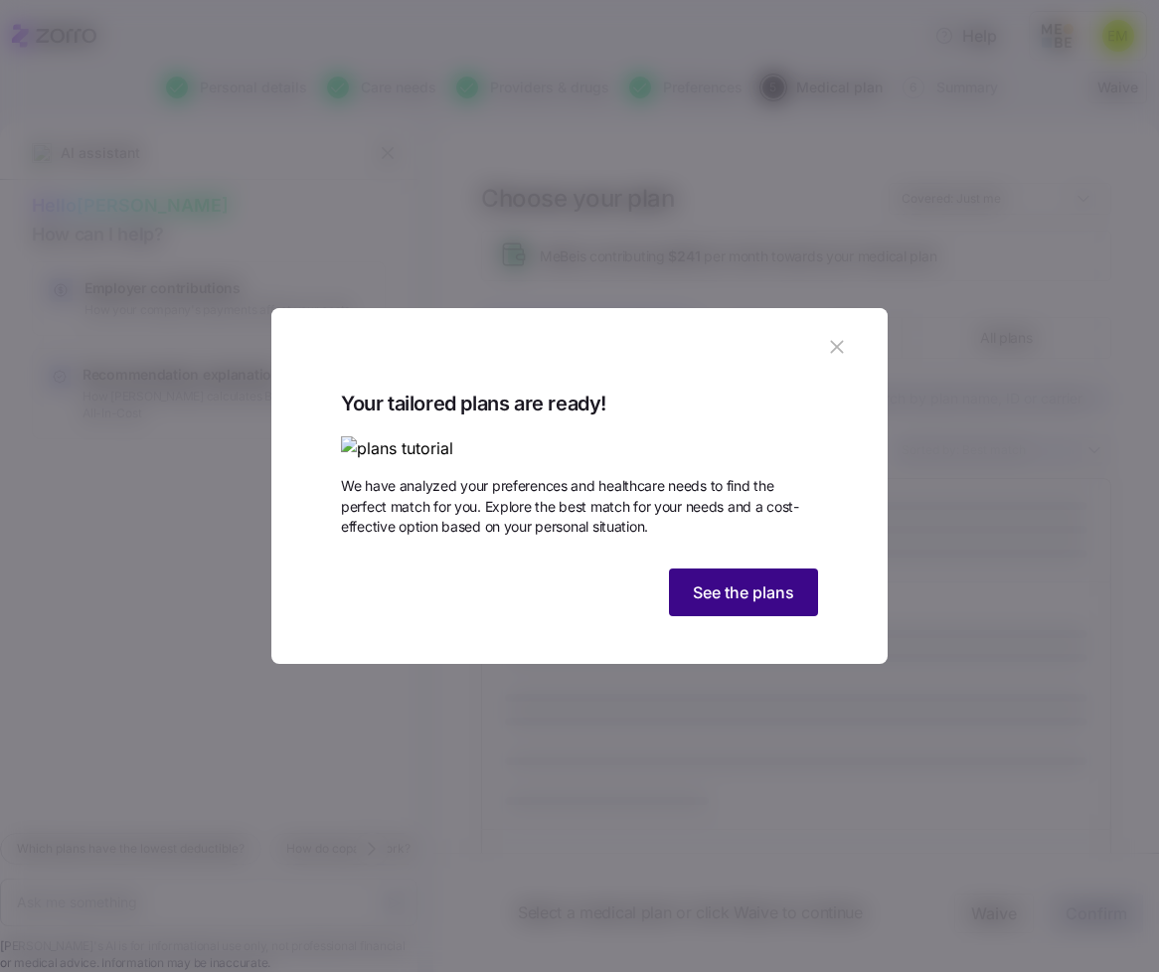
click at [739, 604] on span "See the plans" at bounding box center [743, 593] width 101 height 24
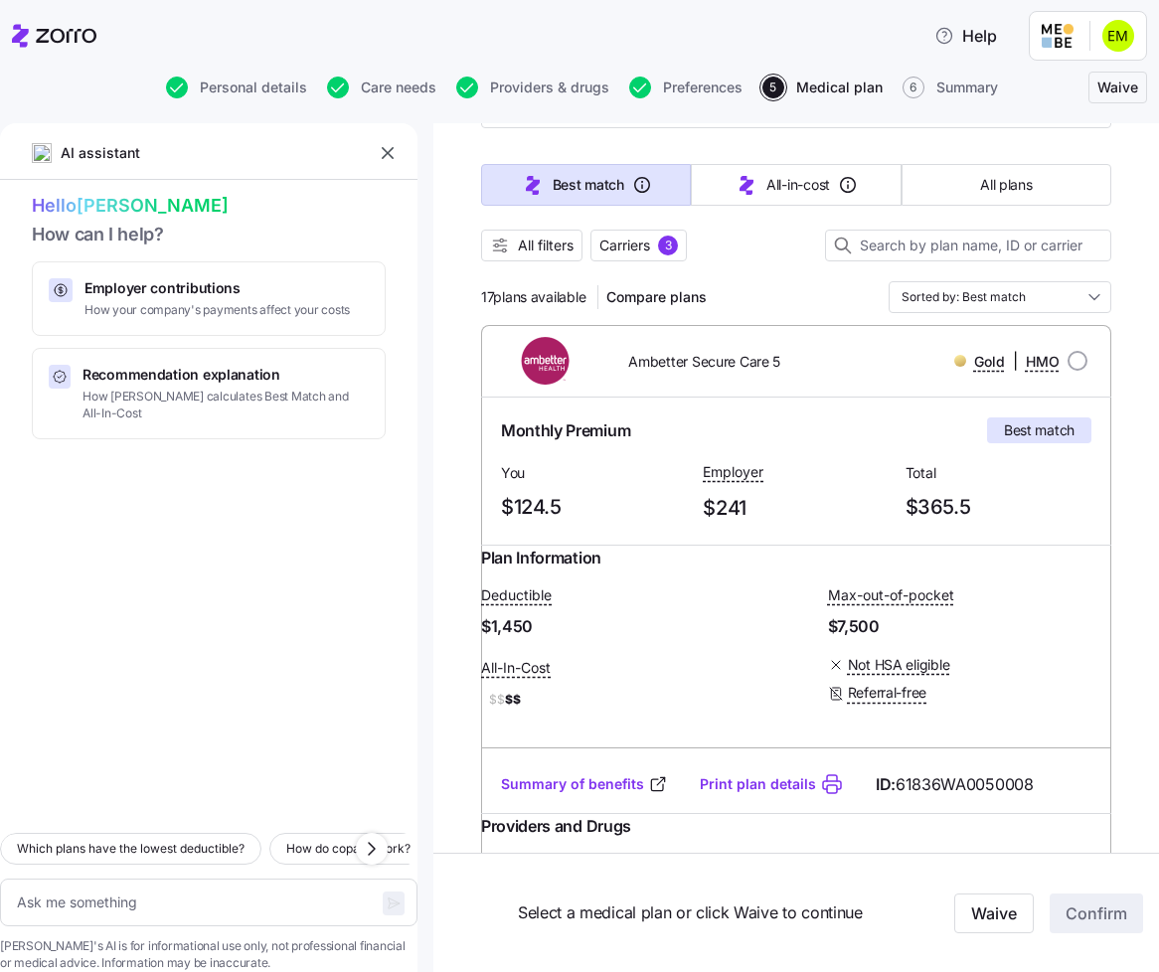
scroll to position [156, 0]
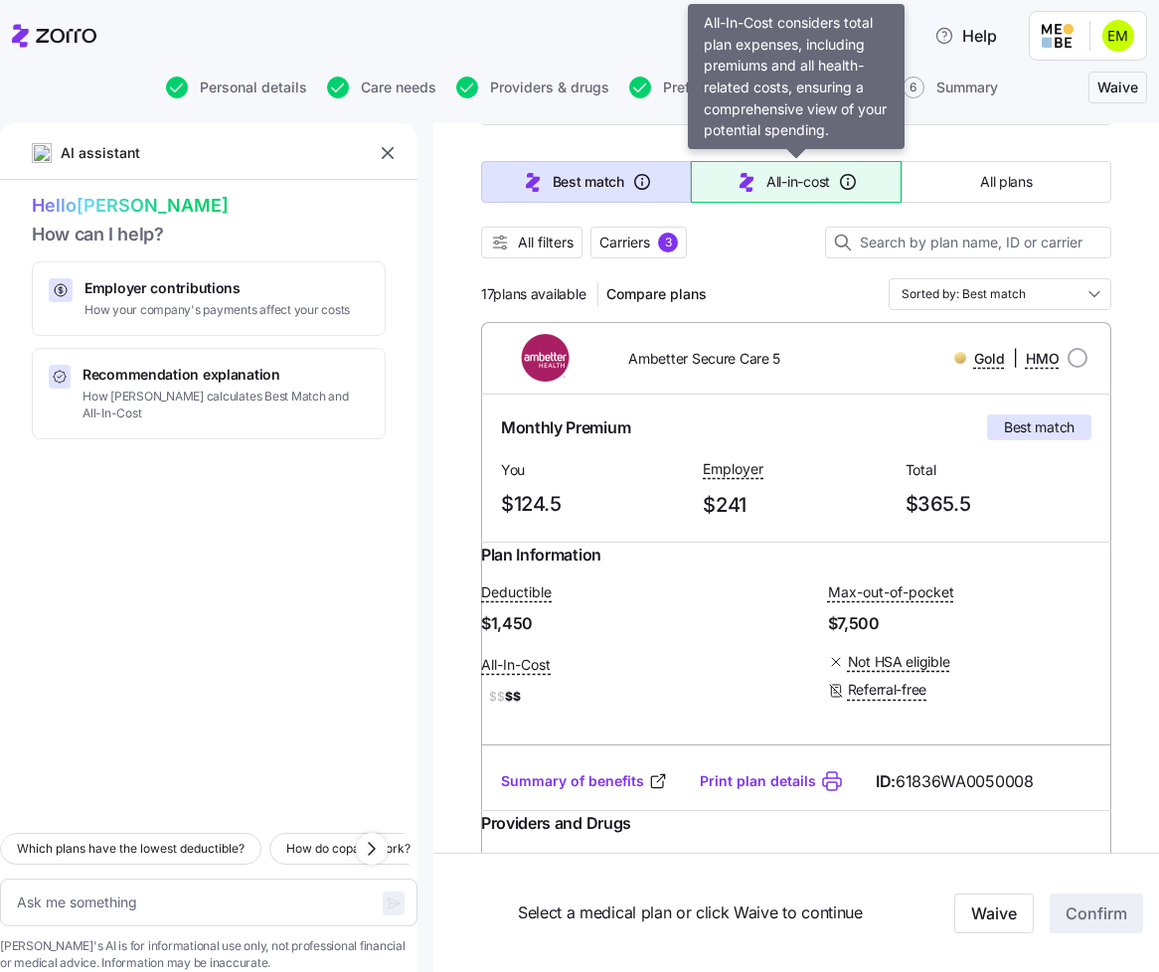
click at [785, 190] on span "All-in-cost" at bounding box center [798, 182] width 64 height 20
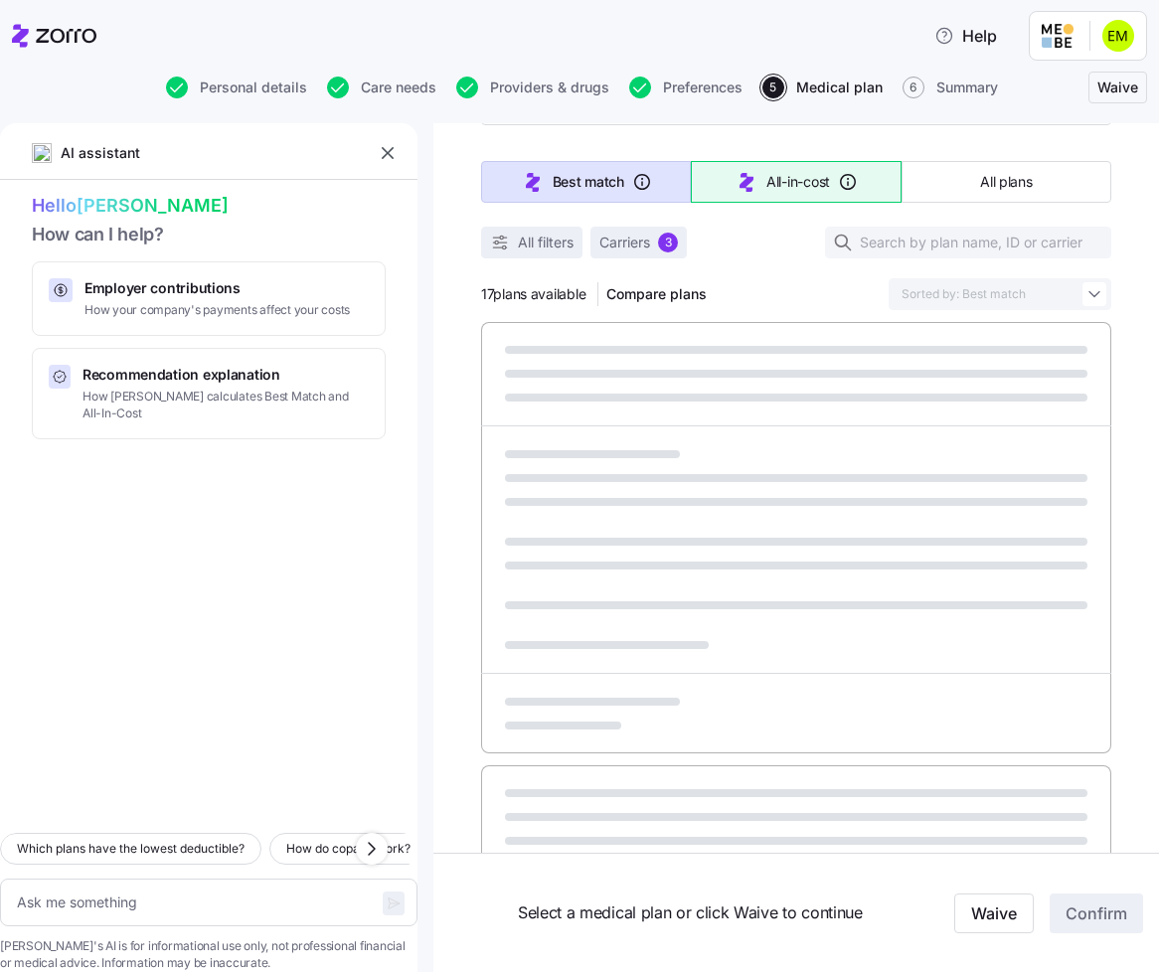
type textarea "x"
type input "Sorted by: All-in-cost"
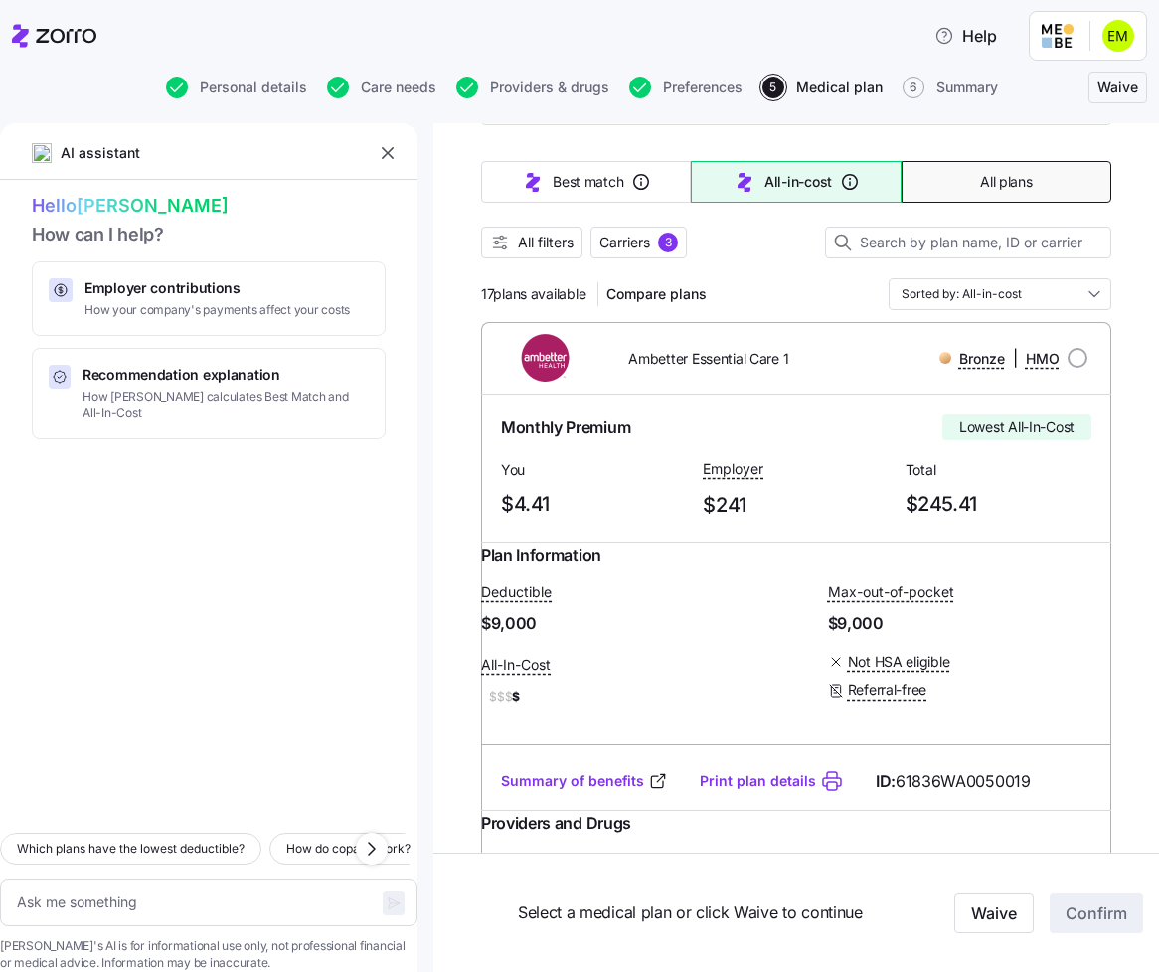
click at [977, 185] on button "All plans" at bounding box center [1007, 182] width 210 height 42
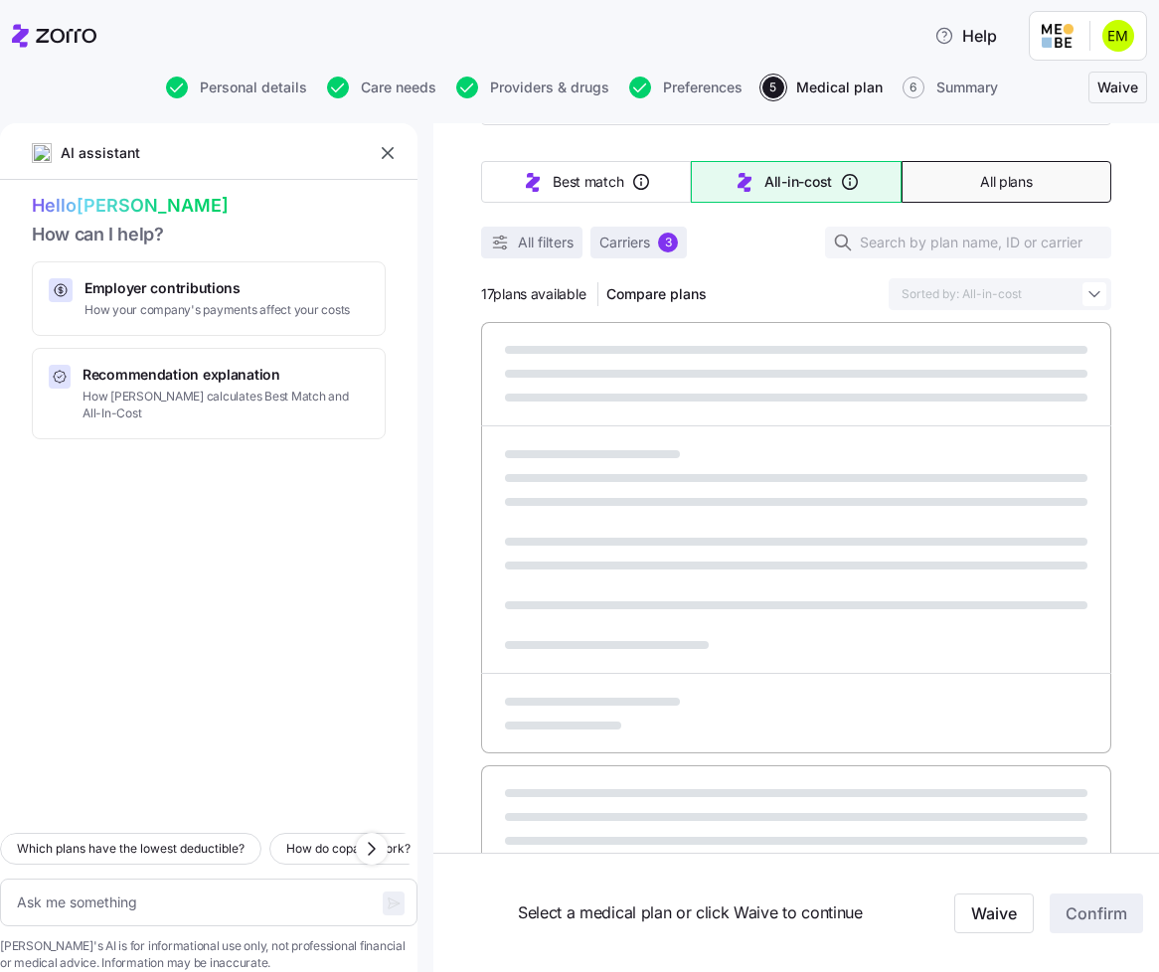
type textarea "x"
type input "Sorted by: Premium"
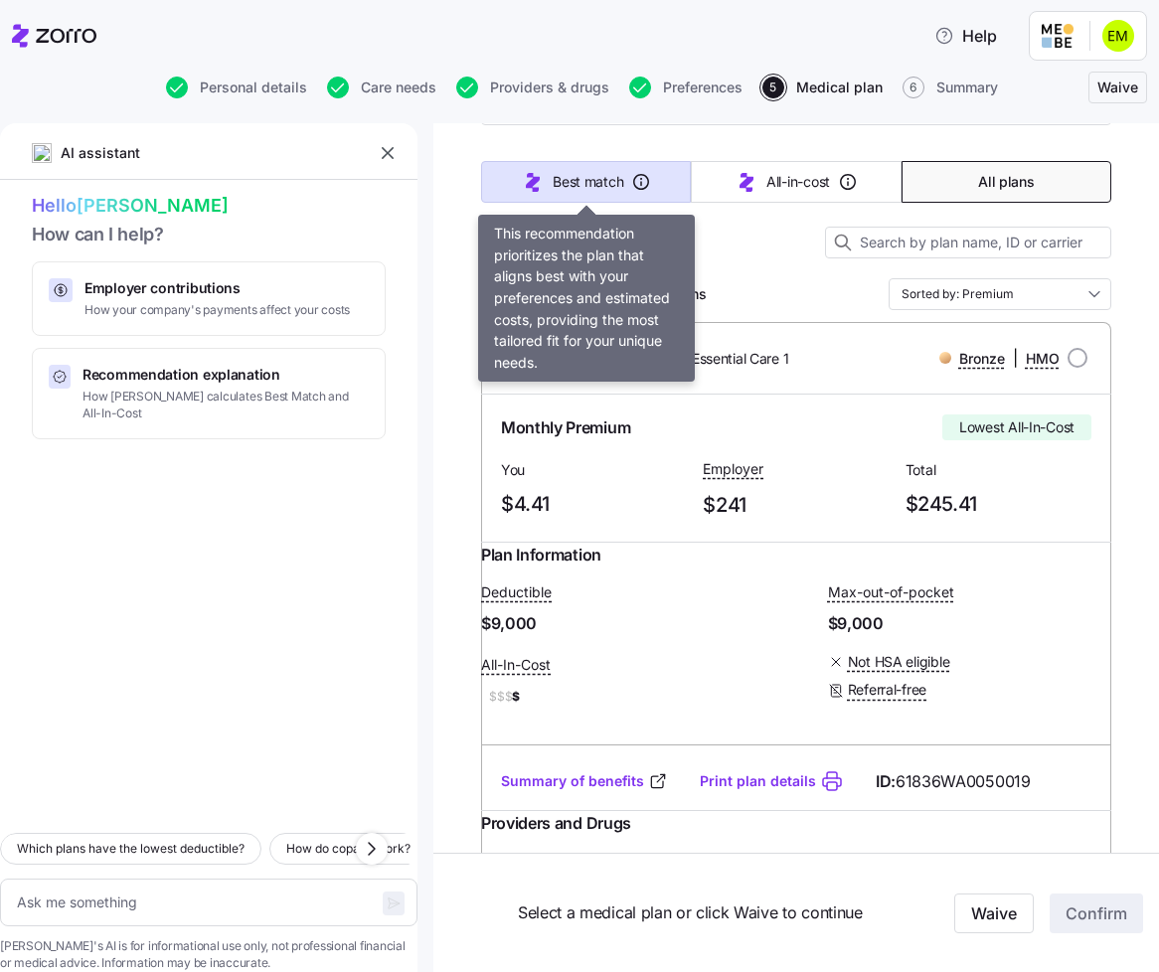
click at [557, 180] on span "Best match" at bounding box center [588, 182] width 71 height 20
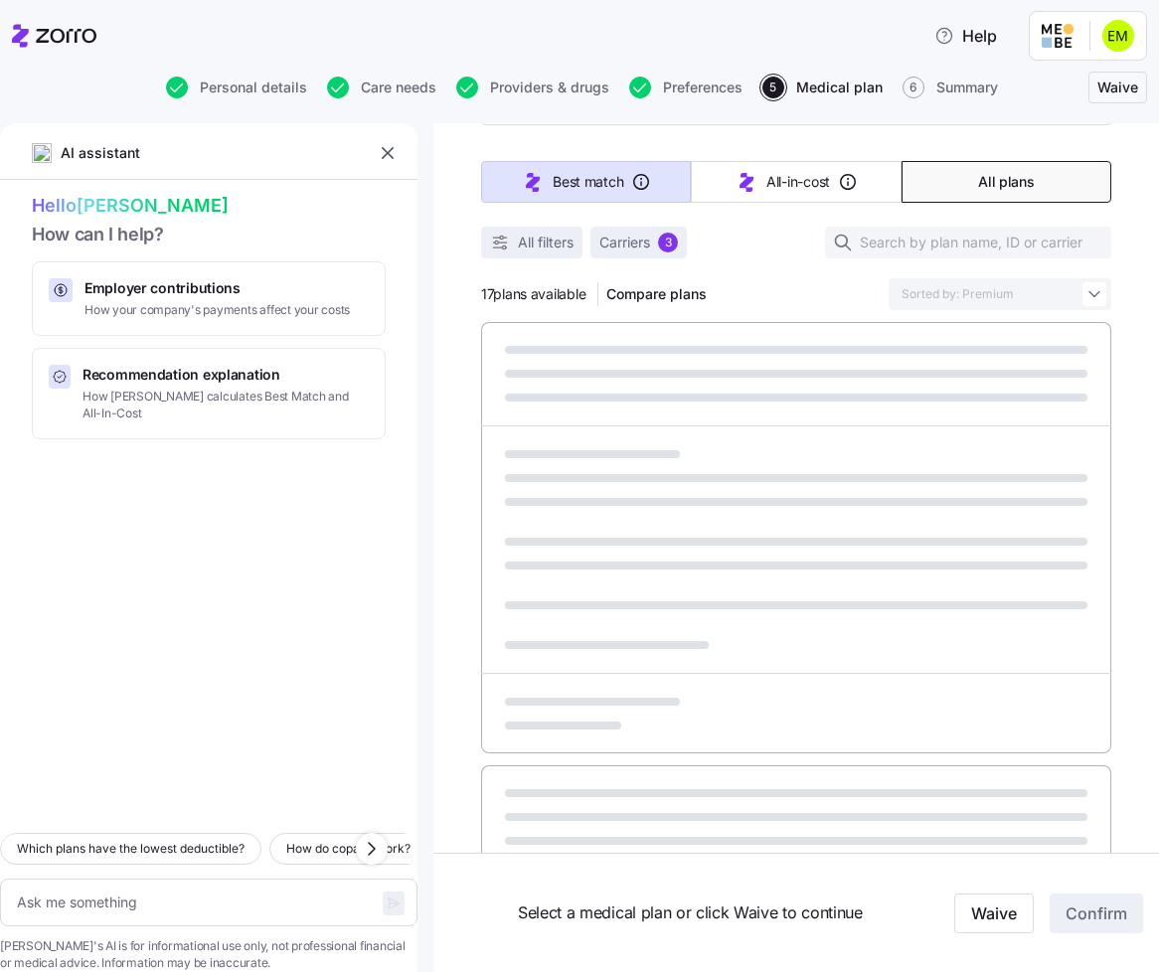
type textarea "x"
type input "Sorted by: Best match"
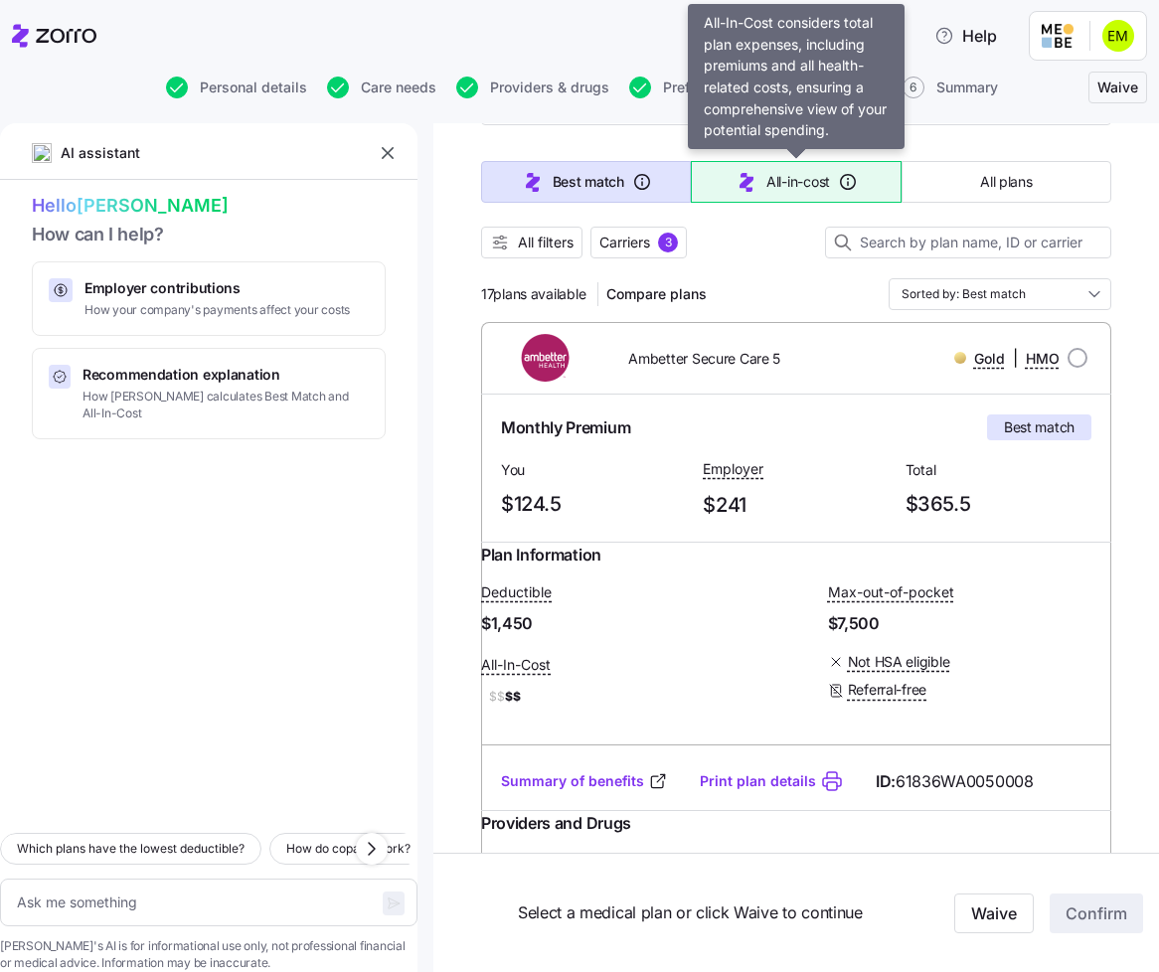
click at [741, 179] on icon "button" at bounding box center [747, 182] width 24 height 24
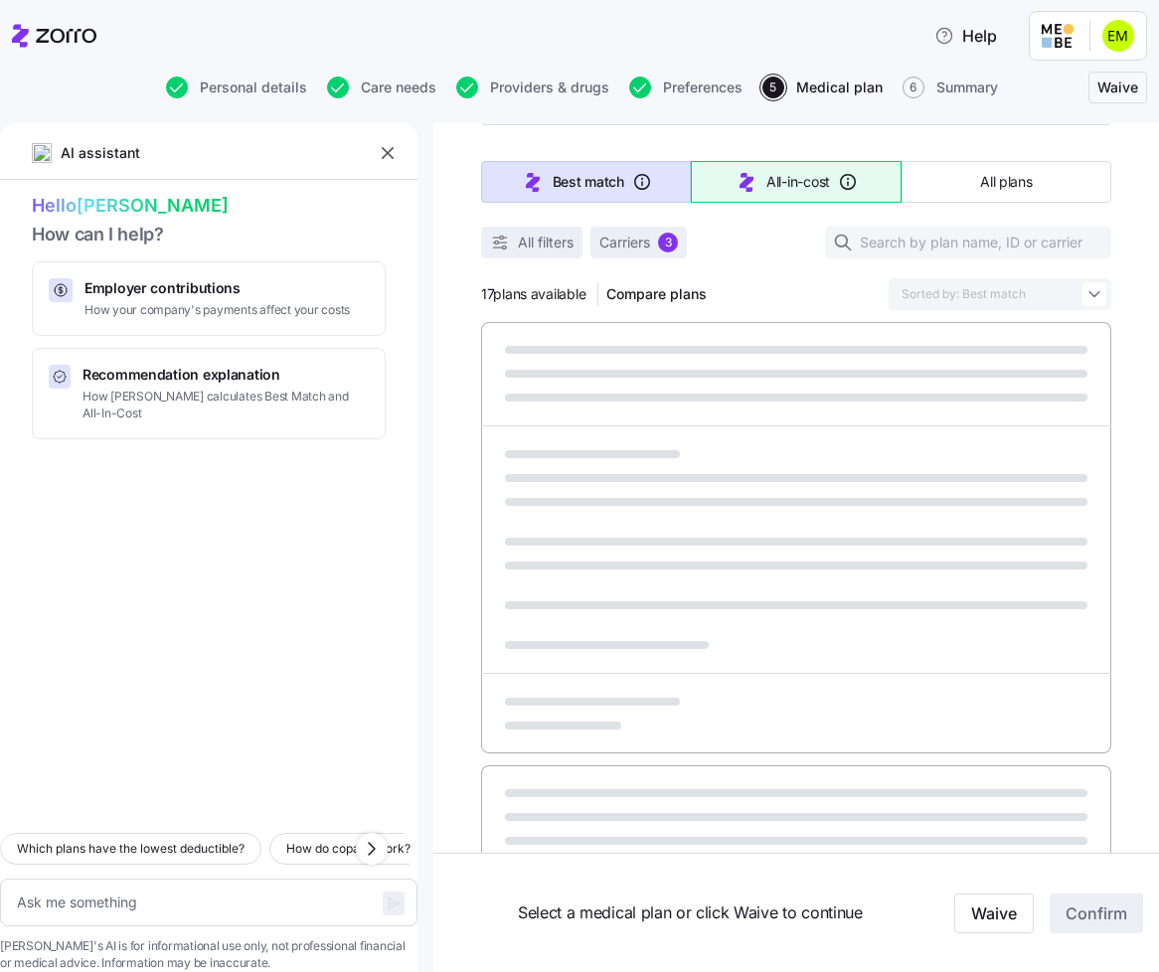
type textarea "x"
type input "Sorted by: All-in-cost"
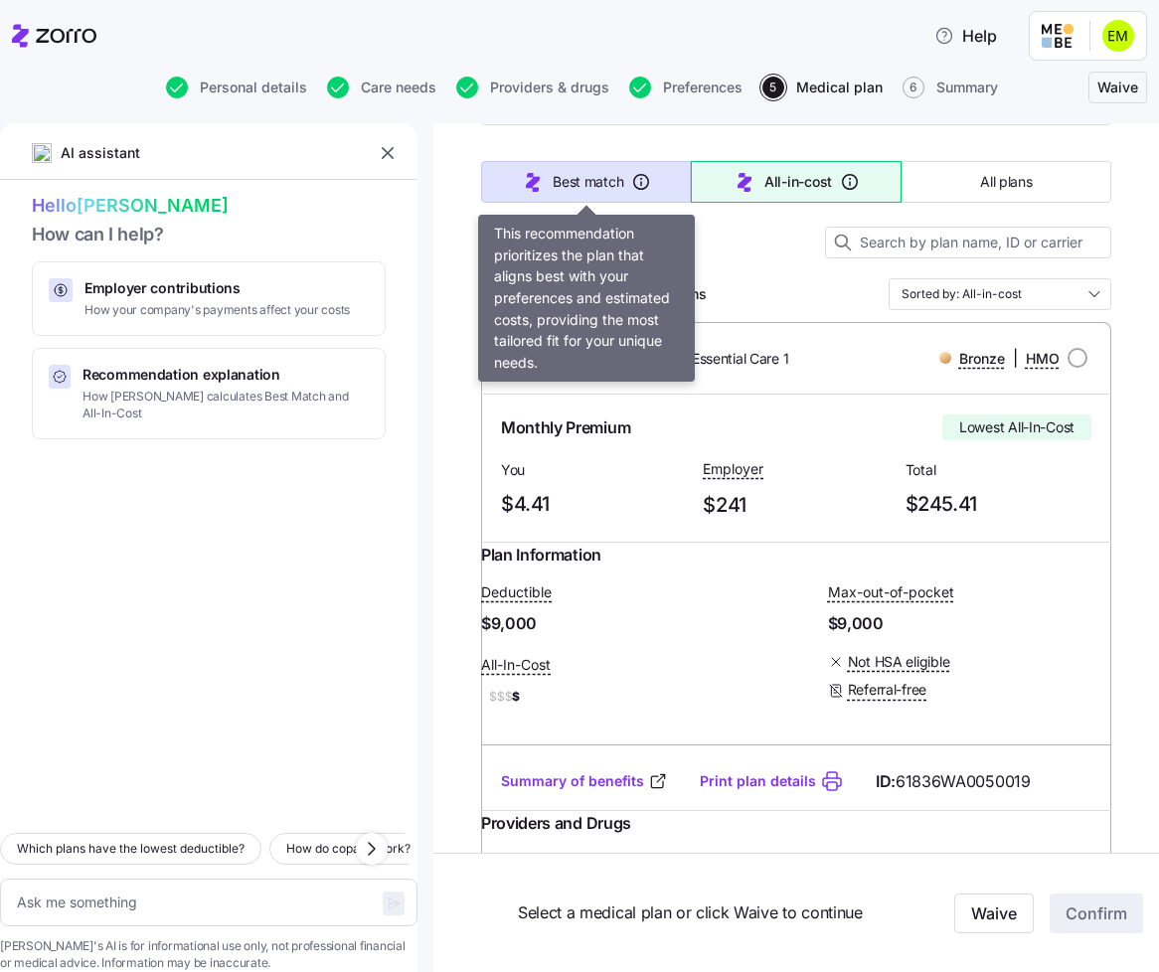
click at [608, 184] on span "Best match" at bounding box center [588, 182] width 71 height 20
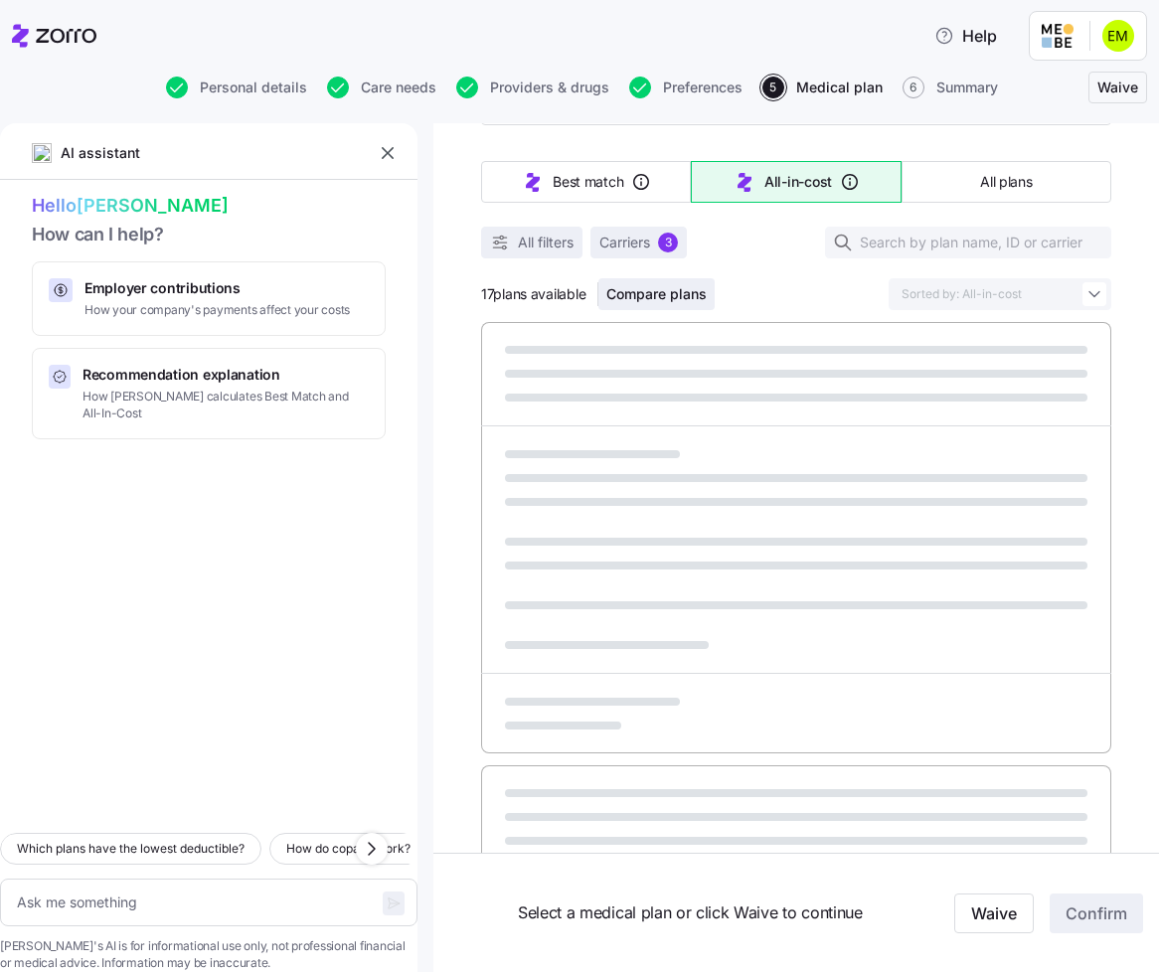
type textarea "x"
type input "Sorted by: Best match"
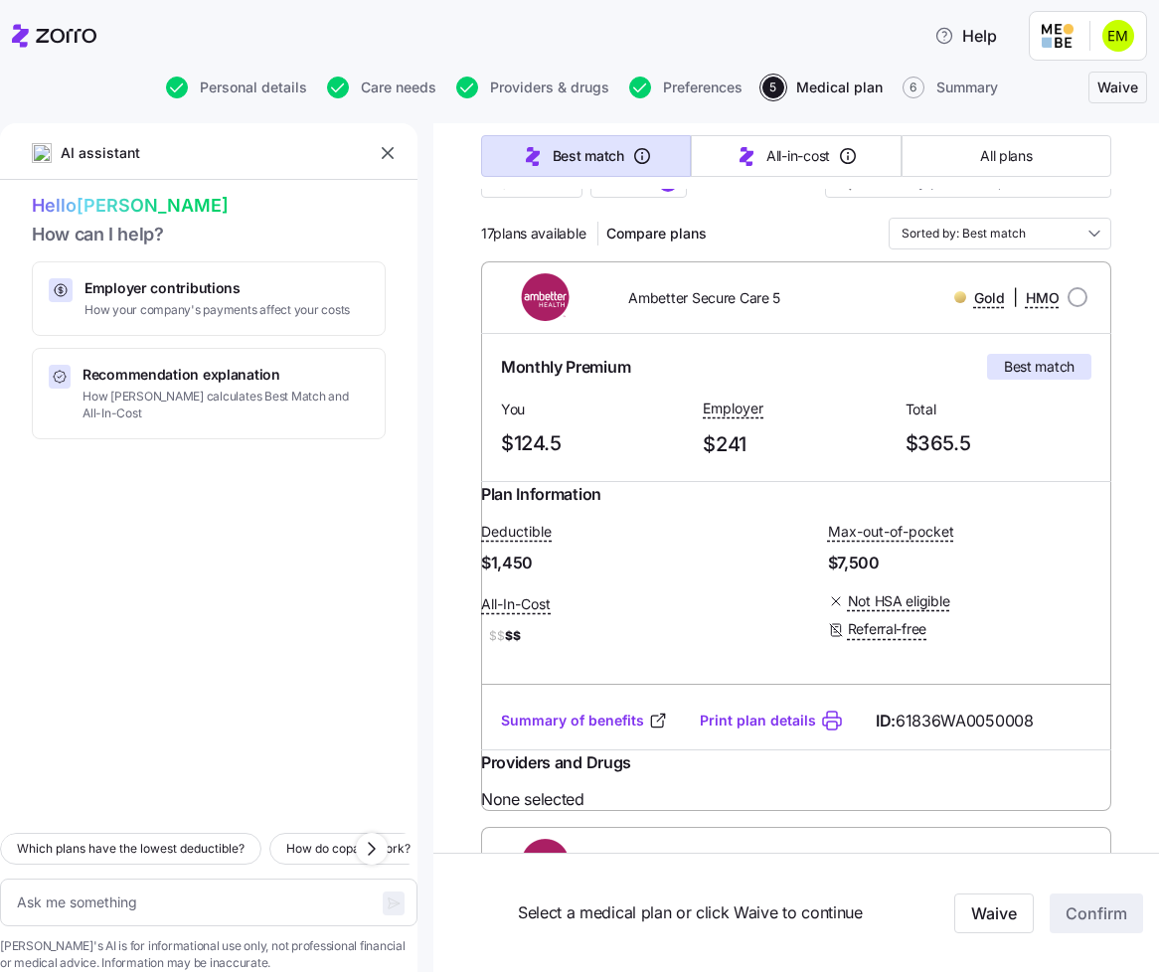
scroll to position [202, 0]
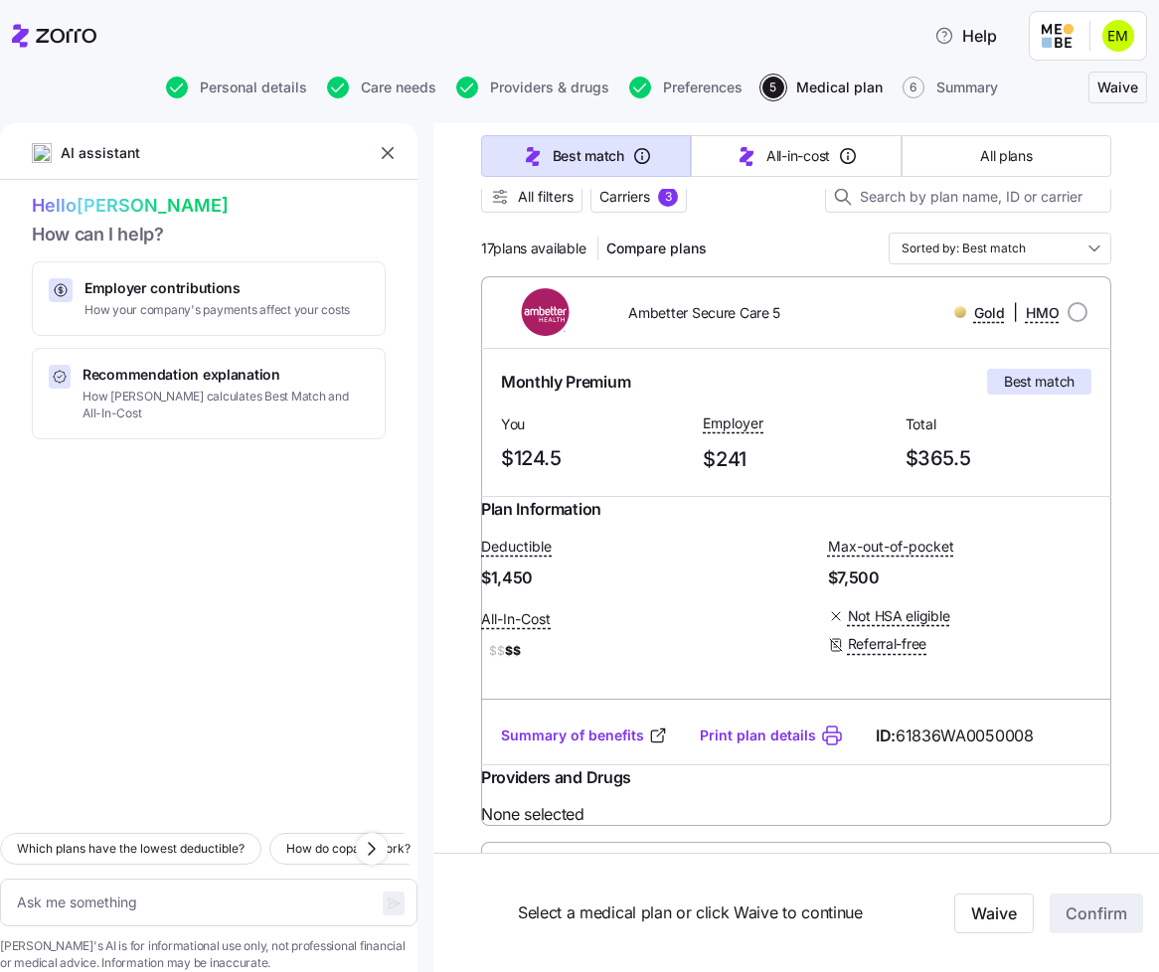
click at [770, 361] on div "Monthly Premium Best match" at bounding box center [796, 382] width 606 height 42
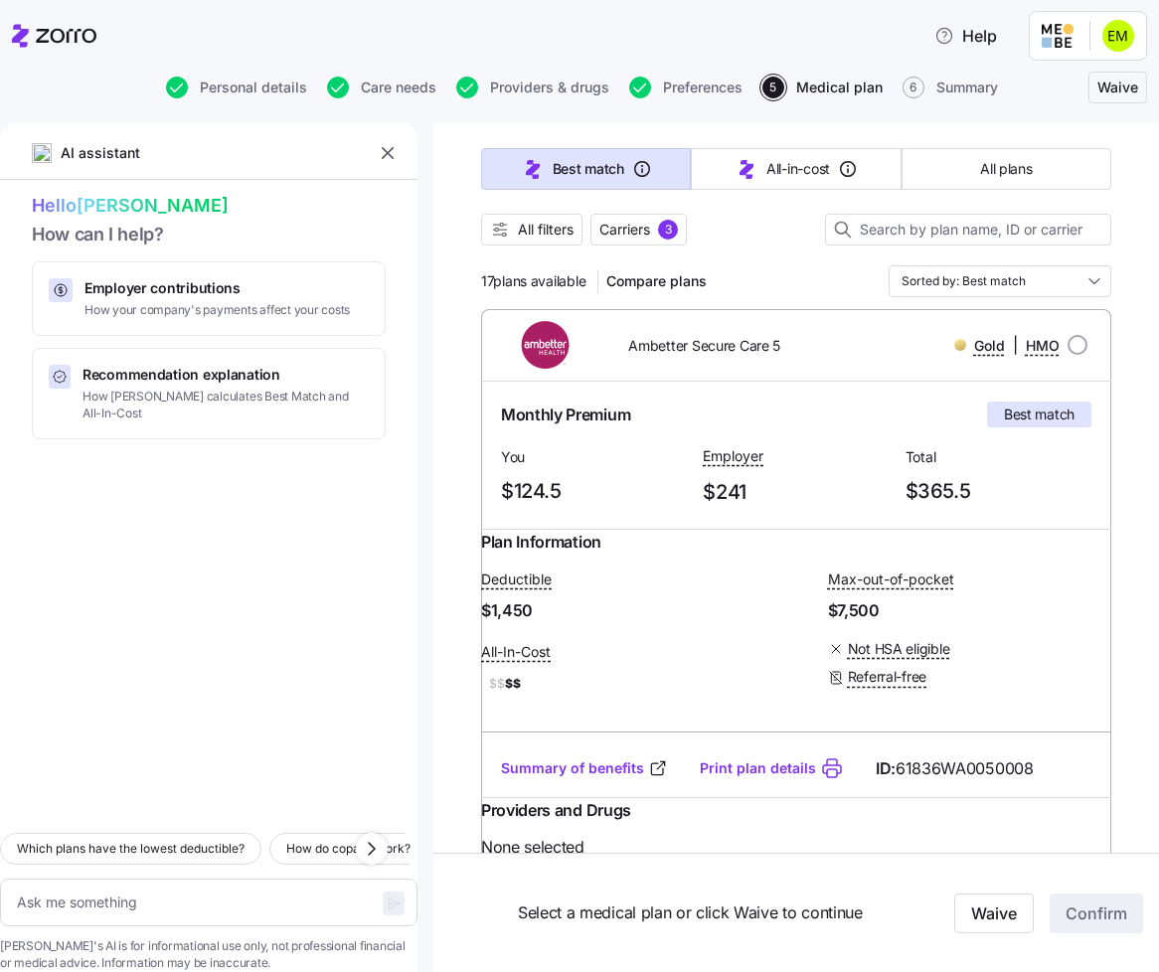
scroll to position [165, 0]
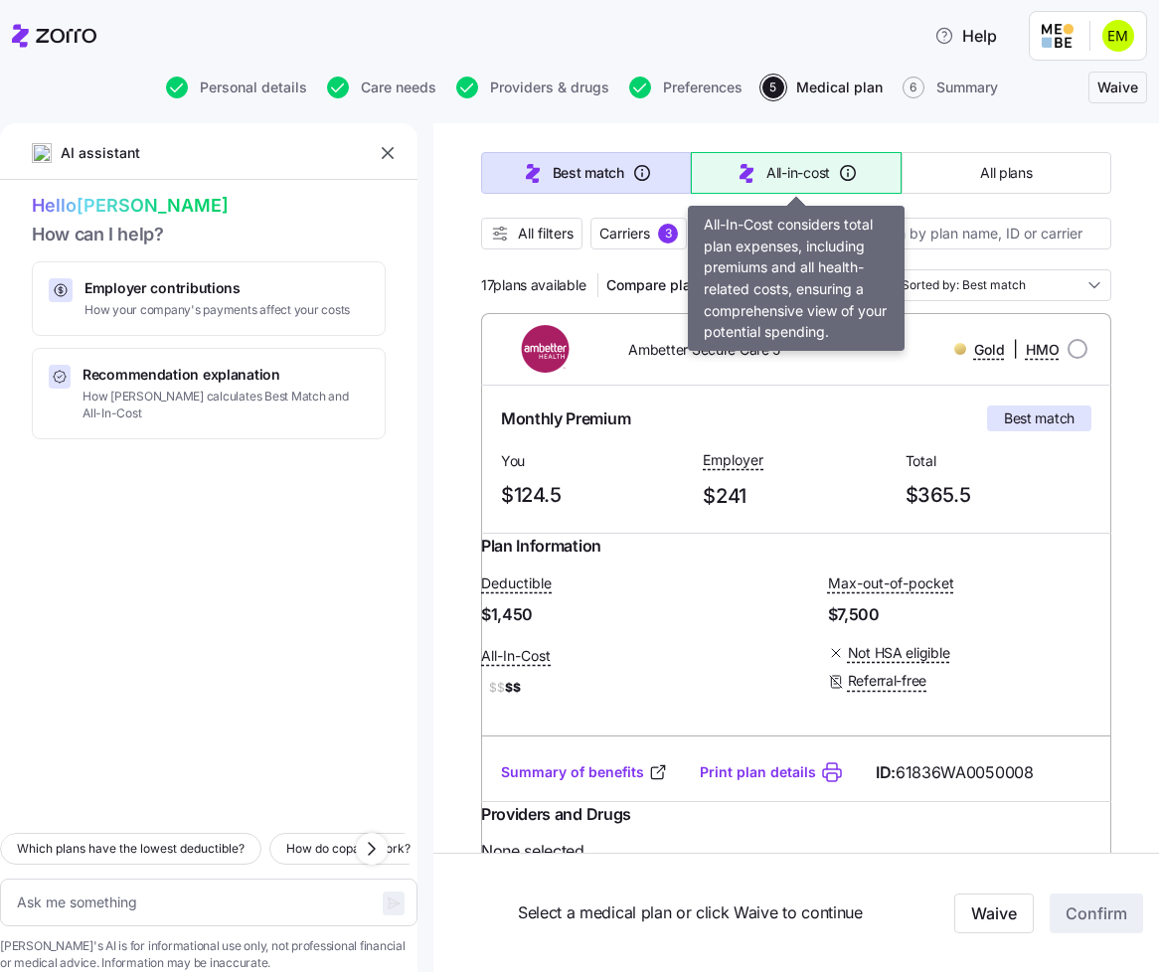
click at [803, 171] on span "All-in-cost" at bounding box center [798, 173] width 64 height 20
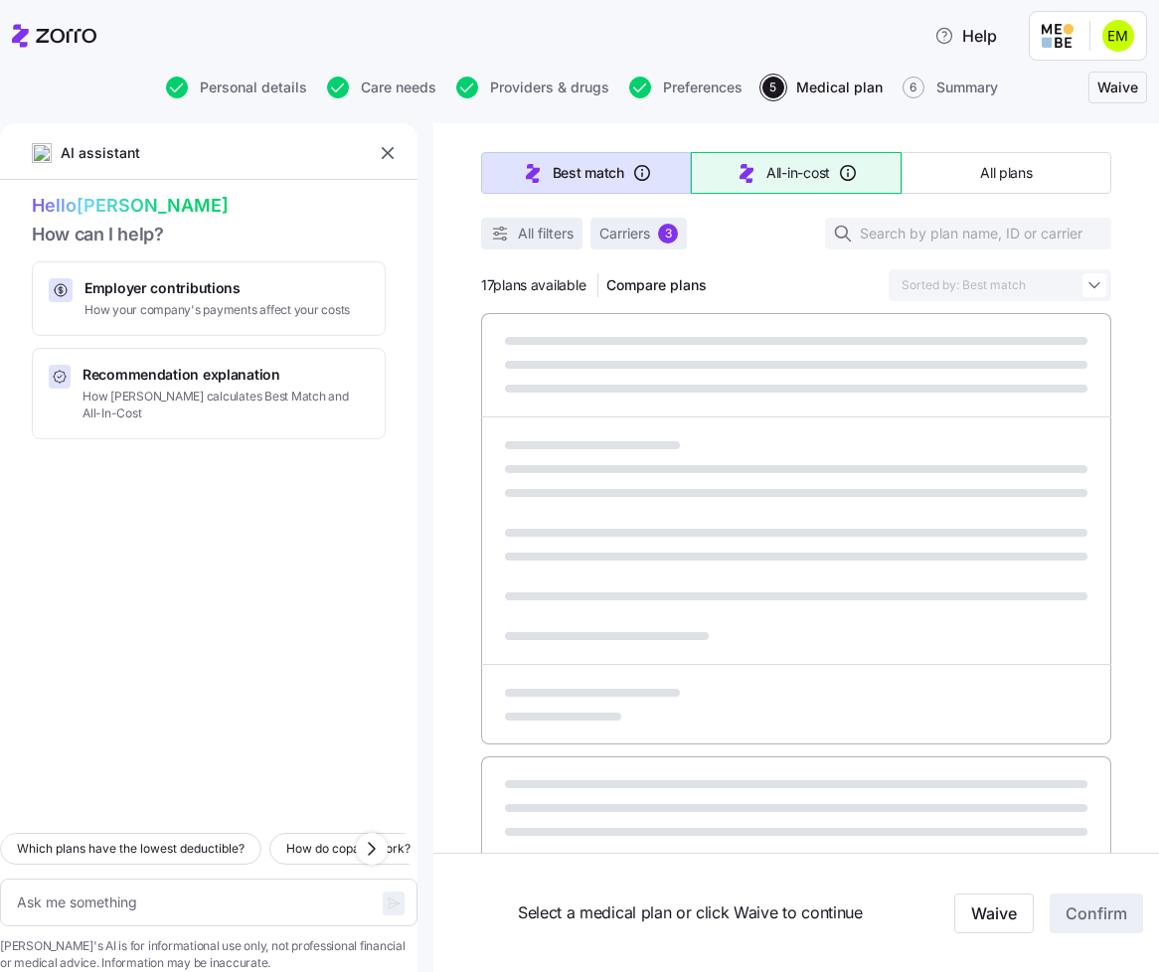
type textarea "x"
type input "Sorted by: All-in-cost"
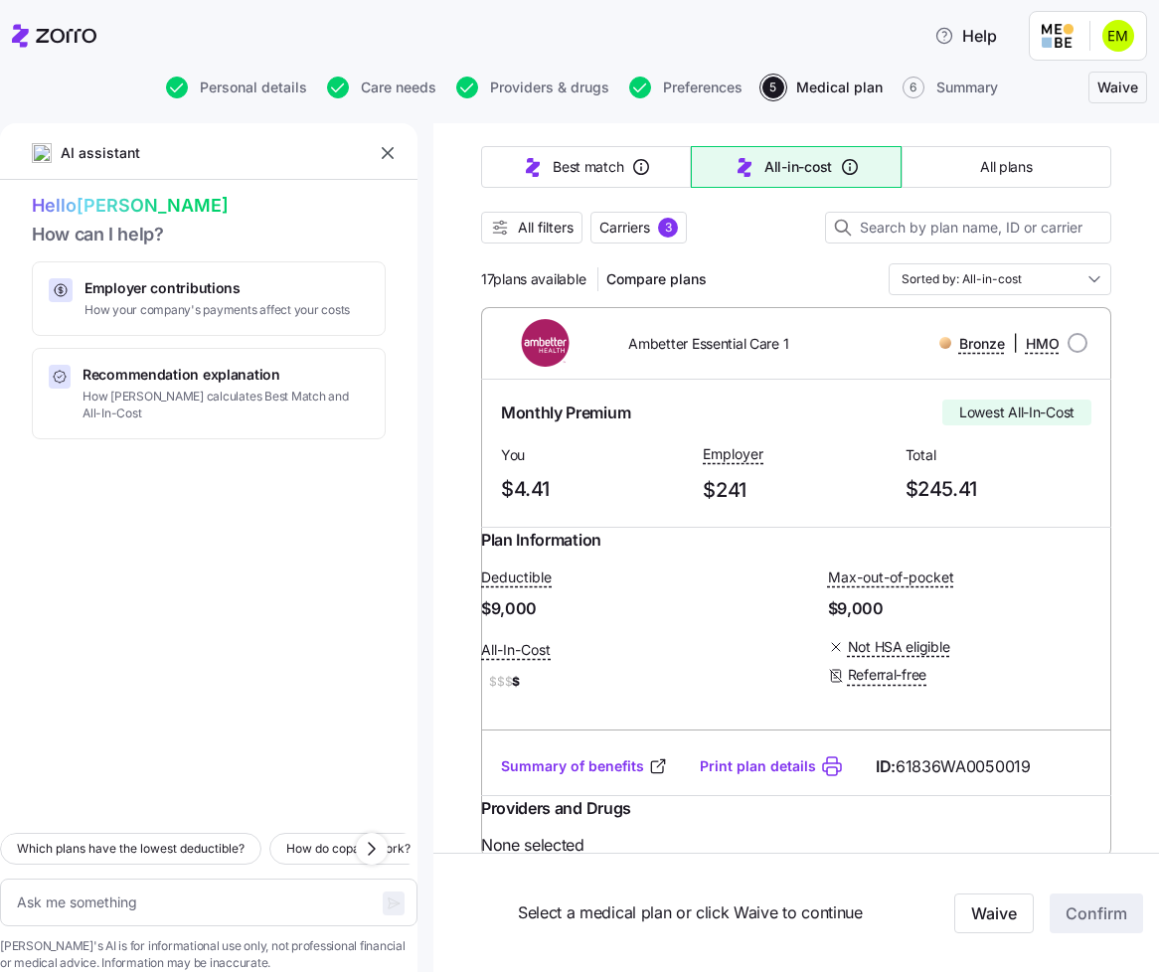
scroll to position [168, 0]
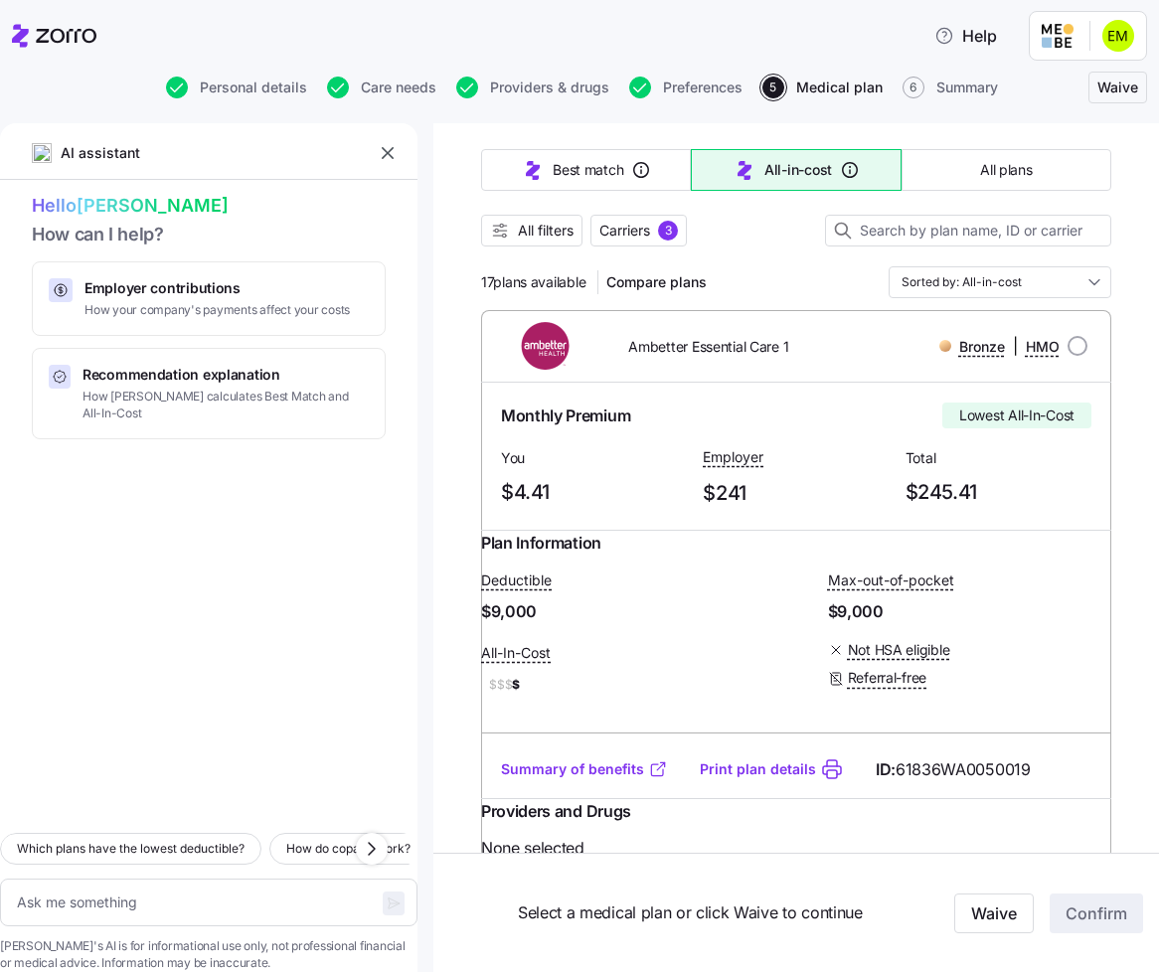
click at [610, 779] on link "Summary of benefits" at bounding box center [584, 769] width 167 height 20
